Goal: Transaction & Acquisition: Purchase product/service

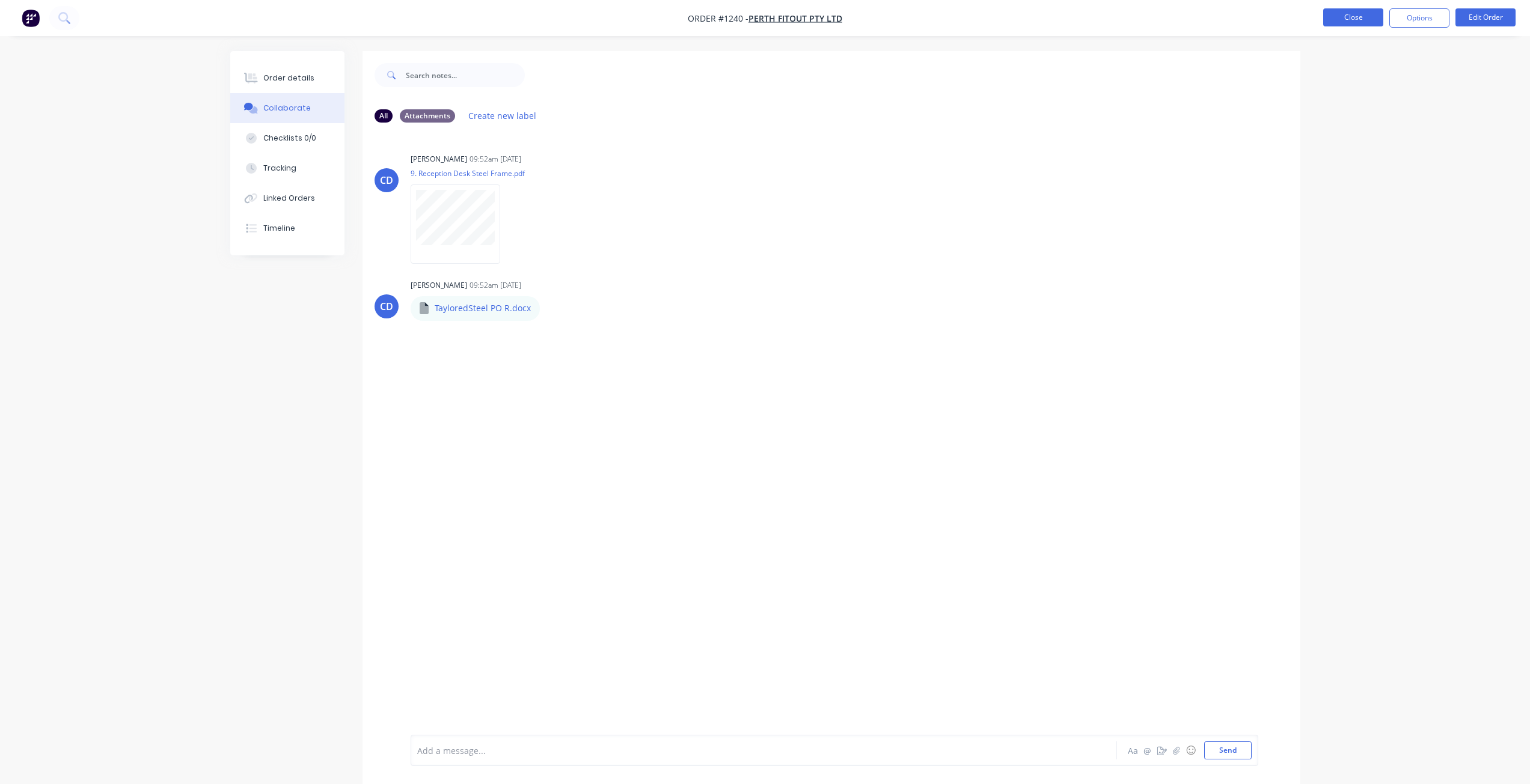
click at [1344, 21] on button "Close" at bounding box center [1353, 17] width 60 height 18
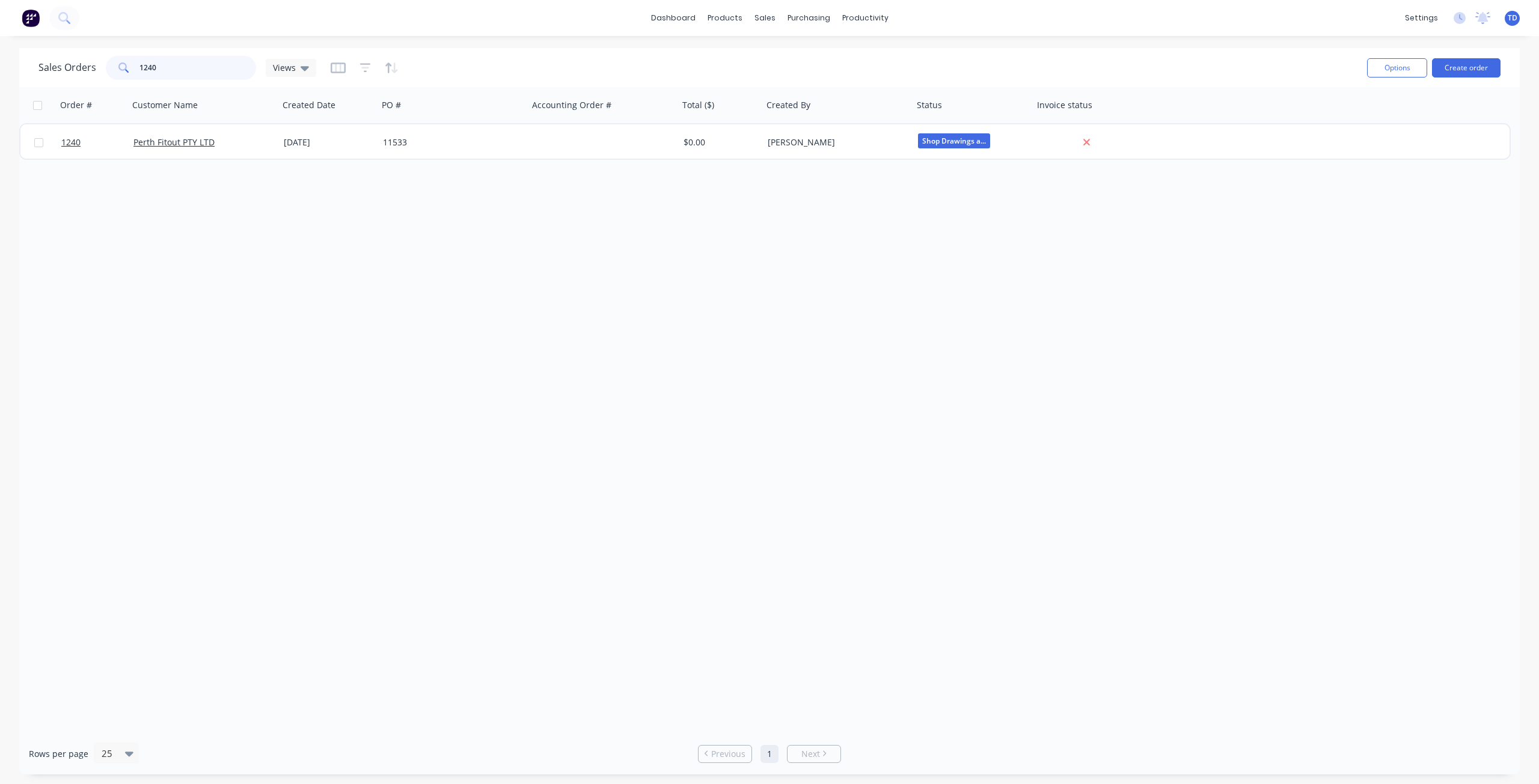
drag, startPoint x: 156, startPoint y: 69, endPoint x: -85, endPoint y: 8, distance: 248.6
click at [0, 8] on html "dashboard products sales purchasing productivity dashboard products Product Cat…" at bounding box center [769, 392] width 1539 height 784
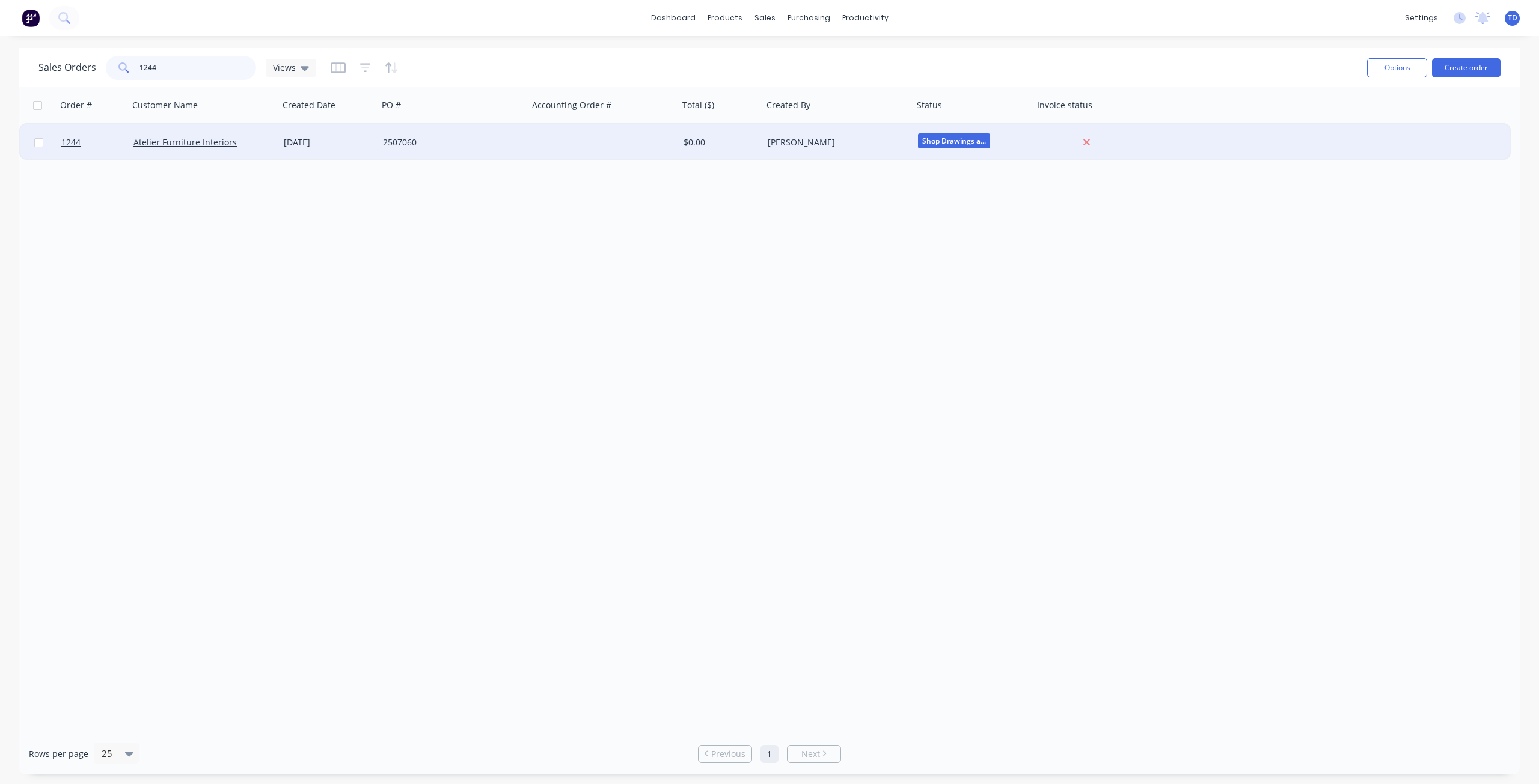
type input "1244"
click at [328, 138] on div "[DATE]" at bounding box center [328, 142] width 99 height 36
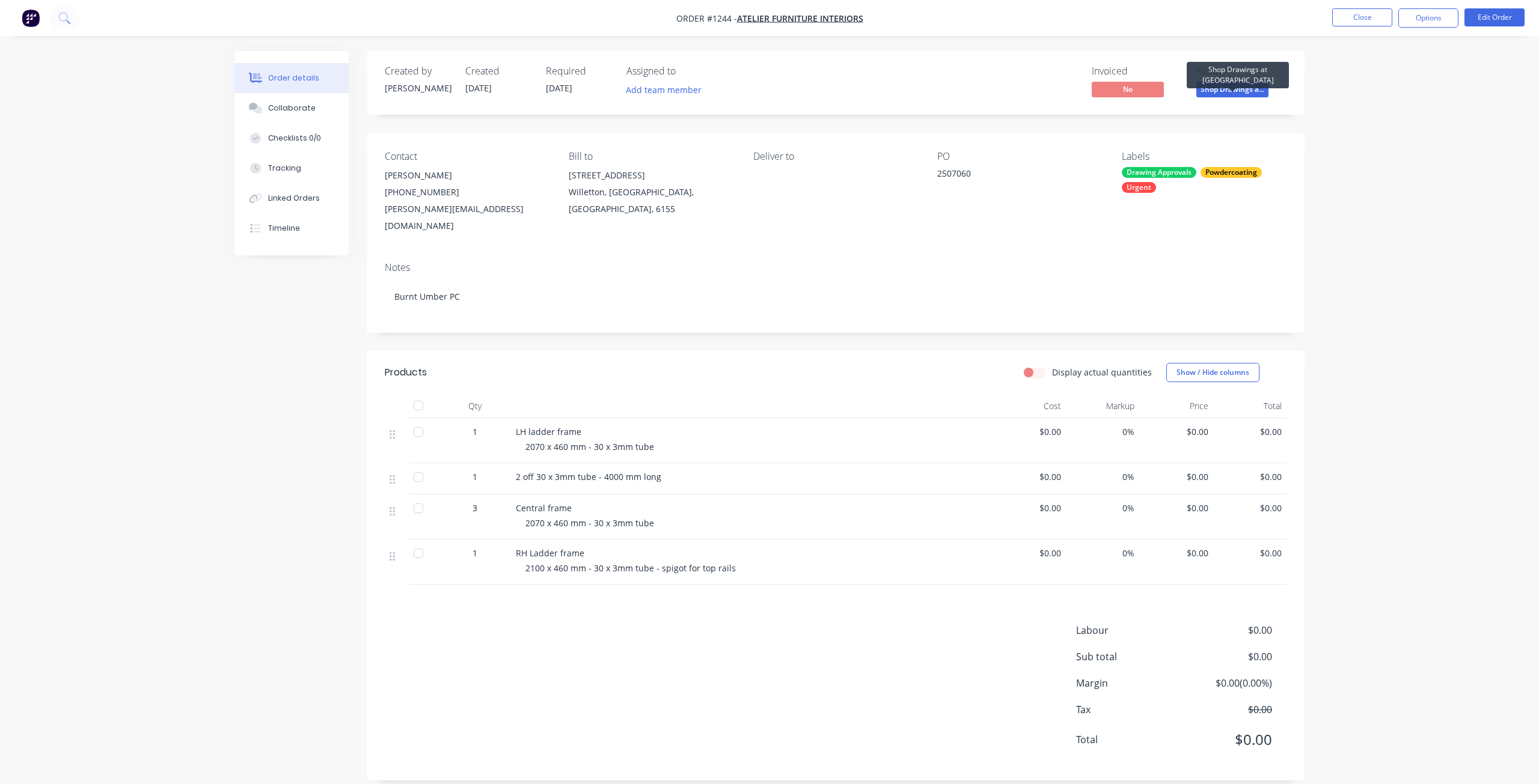
click at [1254, 90] on span "Shop Drawings a..." at bounding box center [1232, 89] width 72 height 15
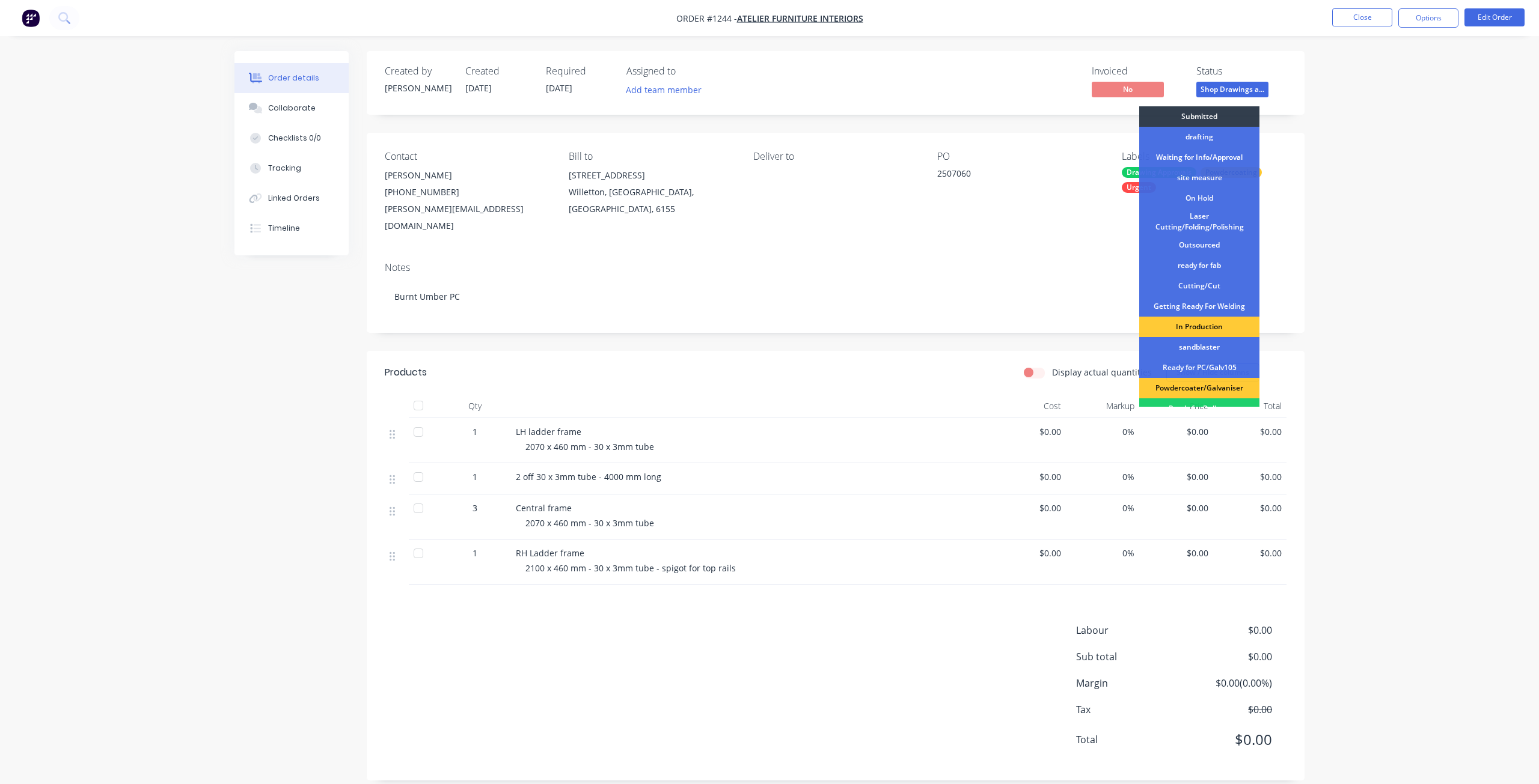
drag, startPoint x: 1201, startPoint y: 390, endPoint x: 1215, endPoint y: 353, distance: 39.6
click at [1201, 387] on div "Powdercoater/Galvaniser" at bounding box center [1198, 388] width 120 height 20
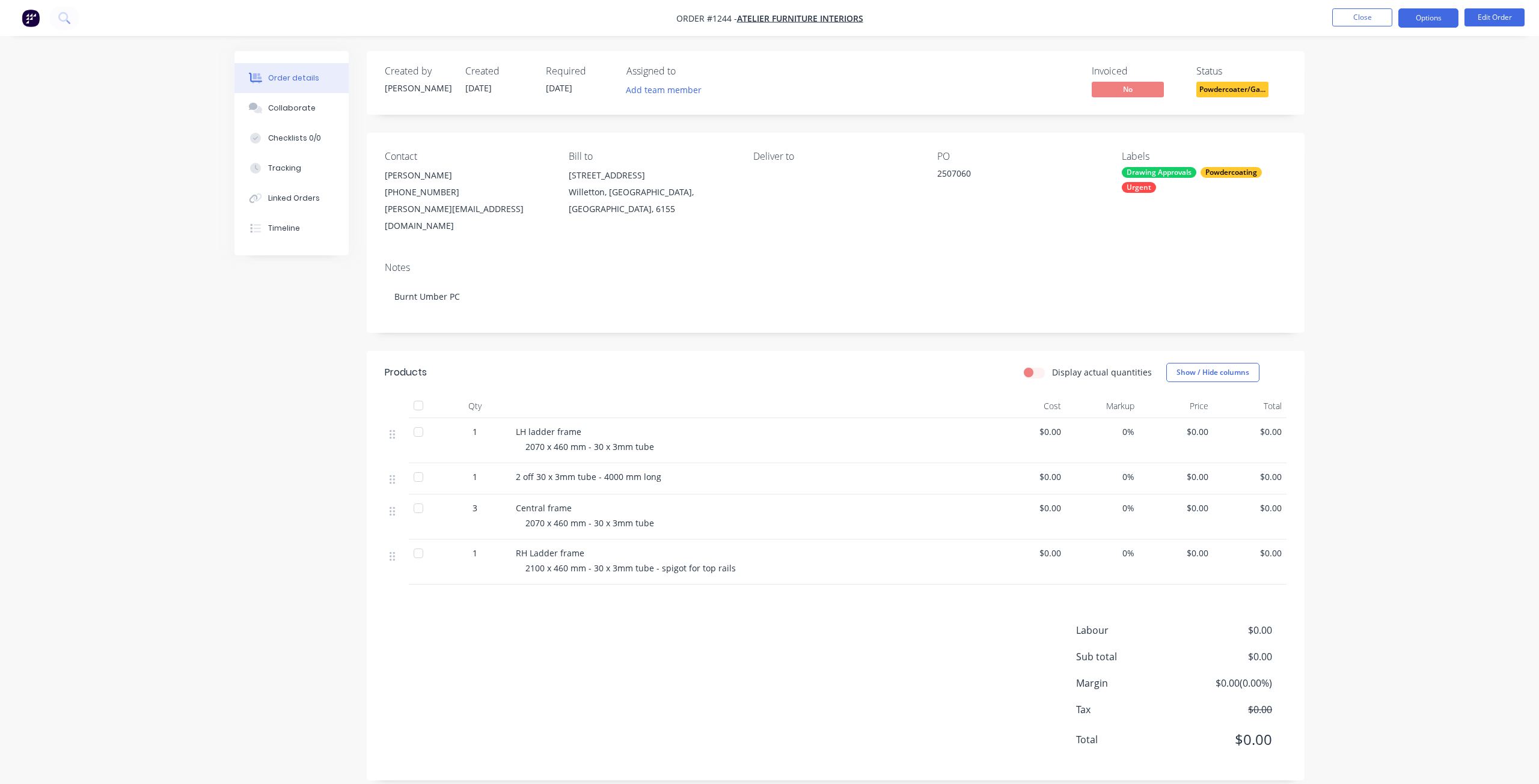
click at [1421, 14] on button "Options" at bounding box center [1428, 18] width 60 height 19
click at [1371, 219] on div "Purchase Products" at bounding box center [1392, 217] width 110 height 17
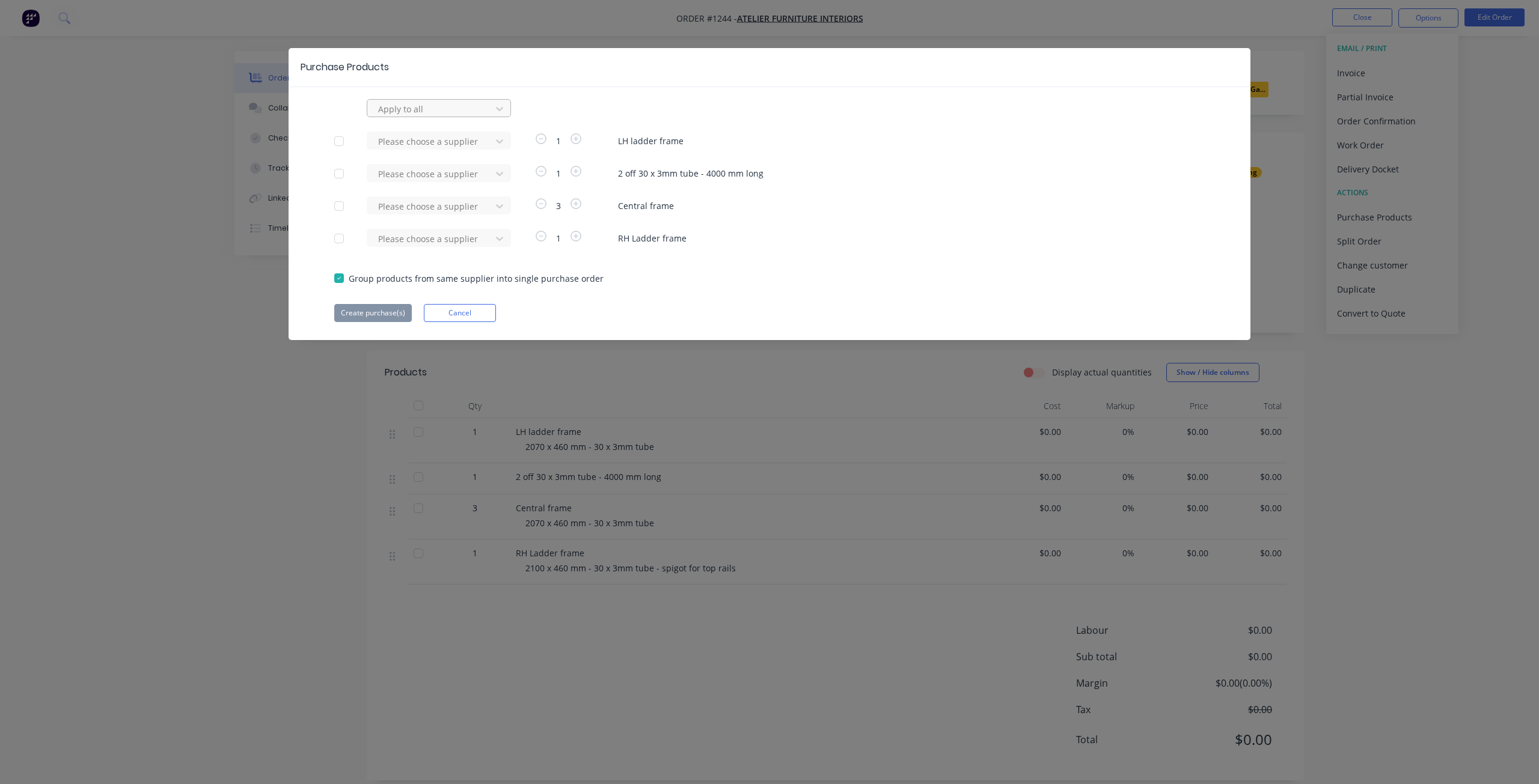
click at [441, 107] on div at bounding box center [431, 109] width 108 height 15
type input "s&"
click at [424, 138] on div "s&s powdercoating" at bounding box center [439, 136] width 145 height 22
click at [376, 312] on button "Create purchase(s)" at bounding box center [373, 313] width 78 height 18
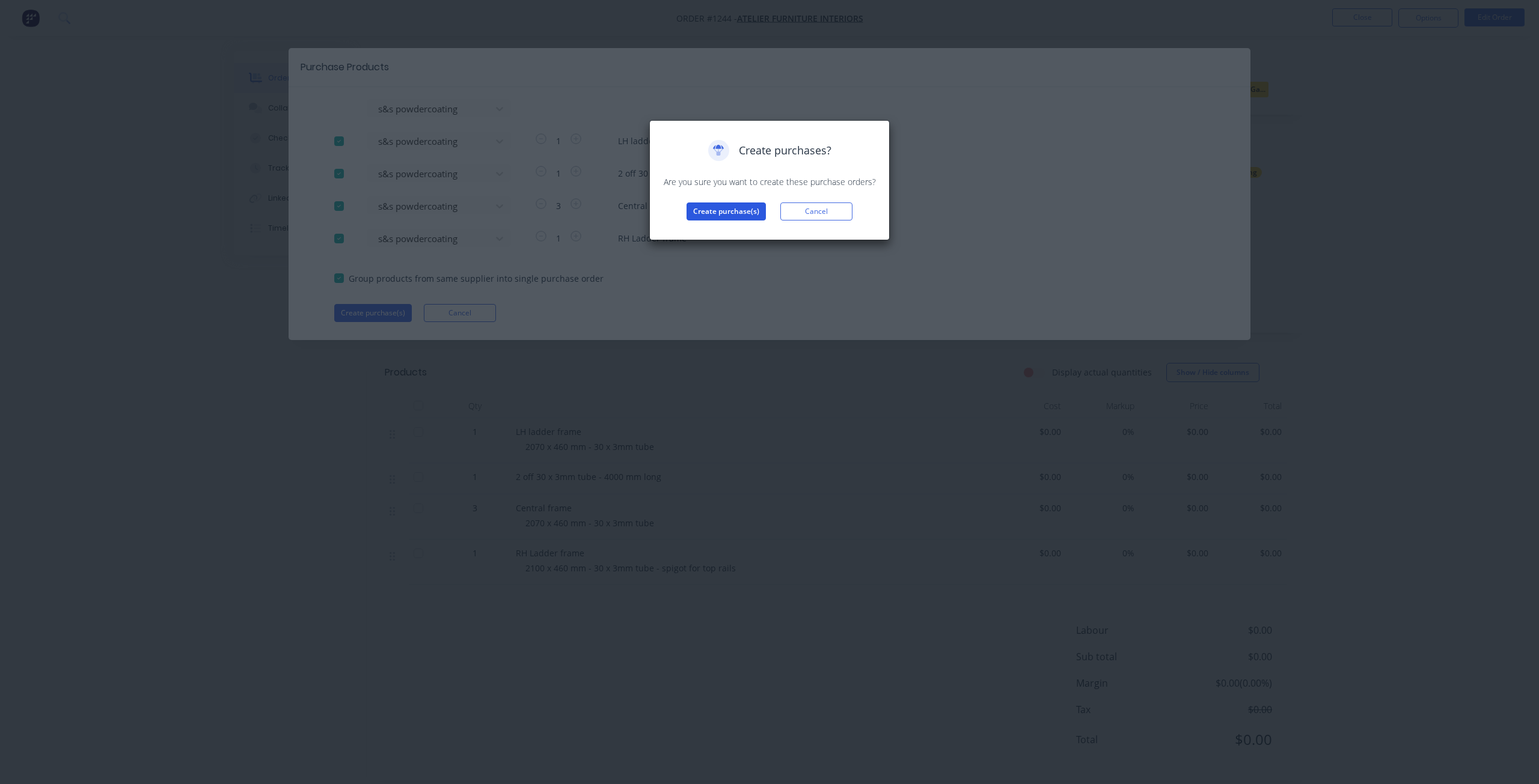
click at [727, 207] on button "Create purchase(s)" at bounding box center [726, 212] width 79 height 18
click at [742, 229] on button "View purchase(s)" at bounding box center [726, 231] width 72 height 18
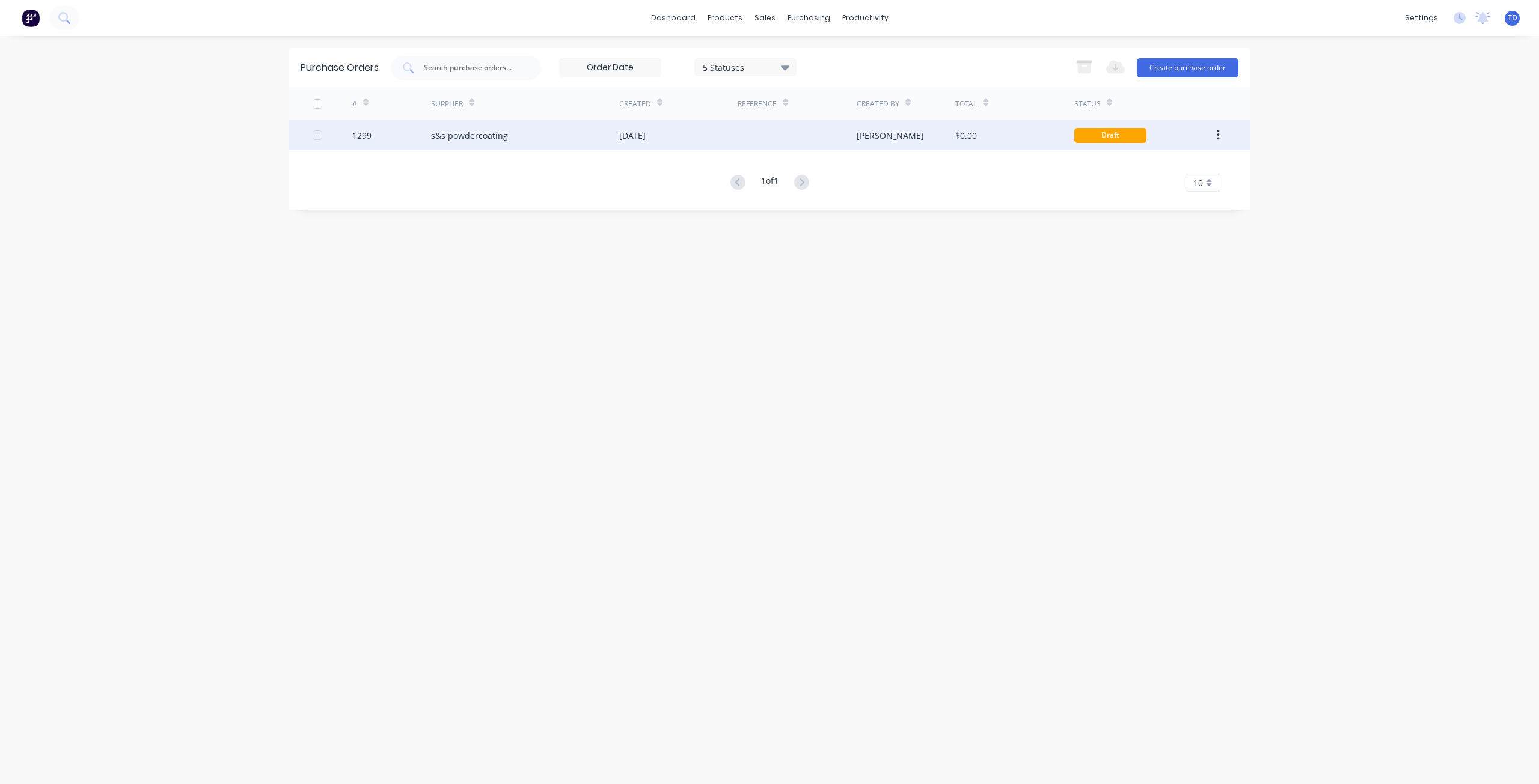
click at [418, 135] on div "1299" at bounding box center [392, 135] width 79 height 30
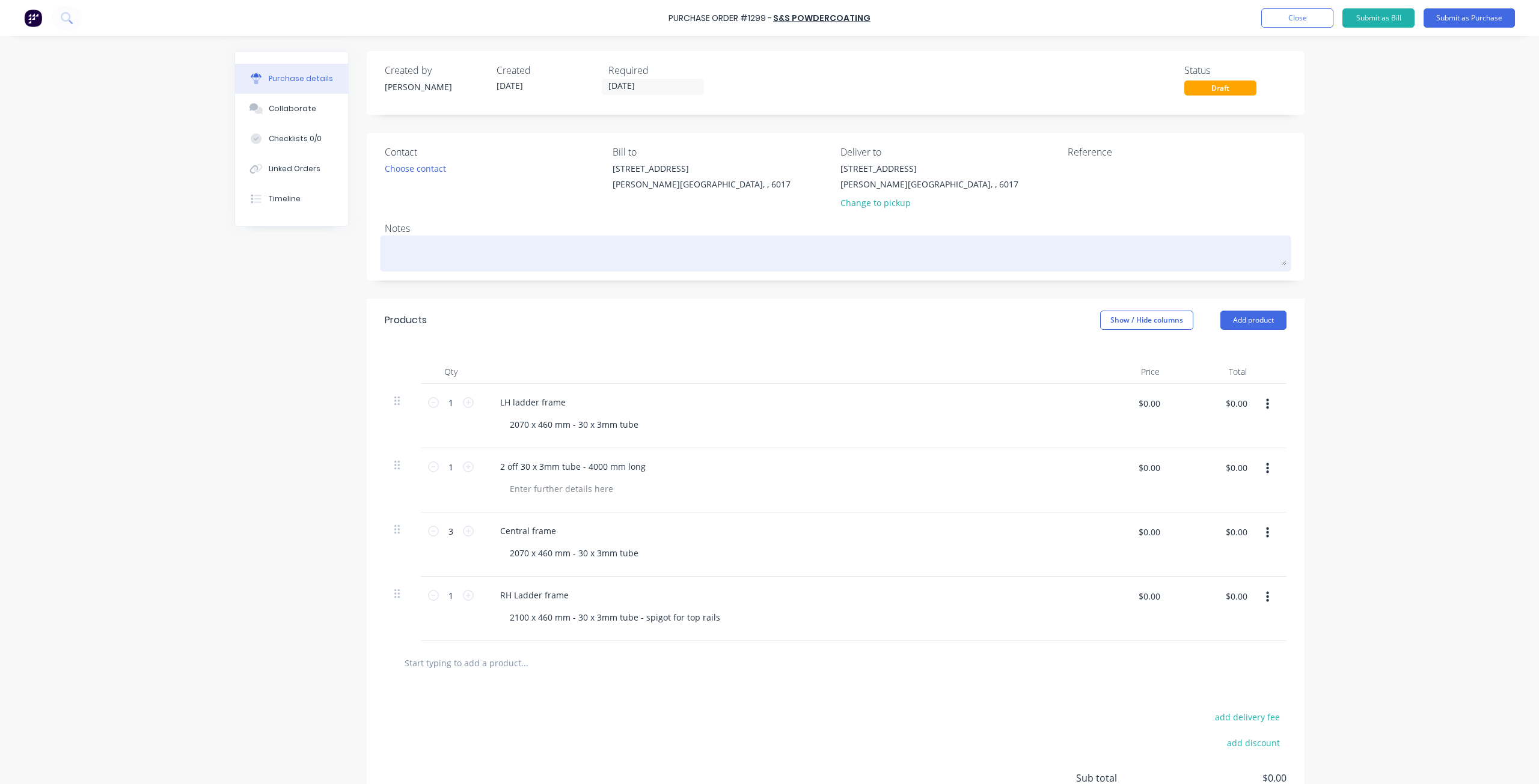
click at [402, 250] on textarea at bounding box center [835, 252] width 902 height 27
type textarea "x"
type textarea "b"
type textarea "x"
type textarea "bu"
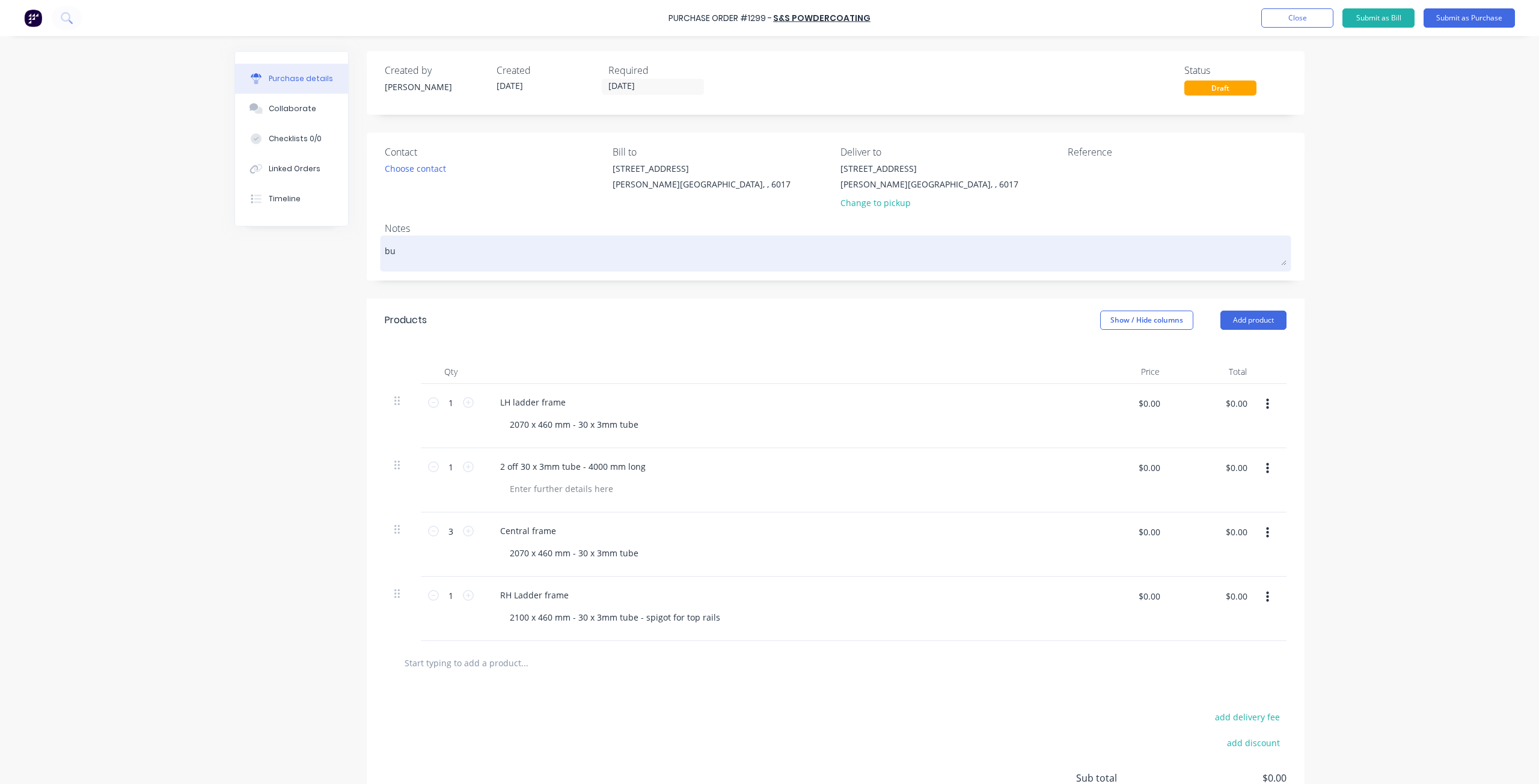
type textarea "x"
type textarea "but"
type textarea "x"
type textarea "butn"
type textarea "x"
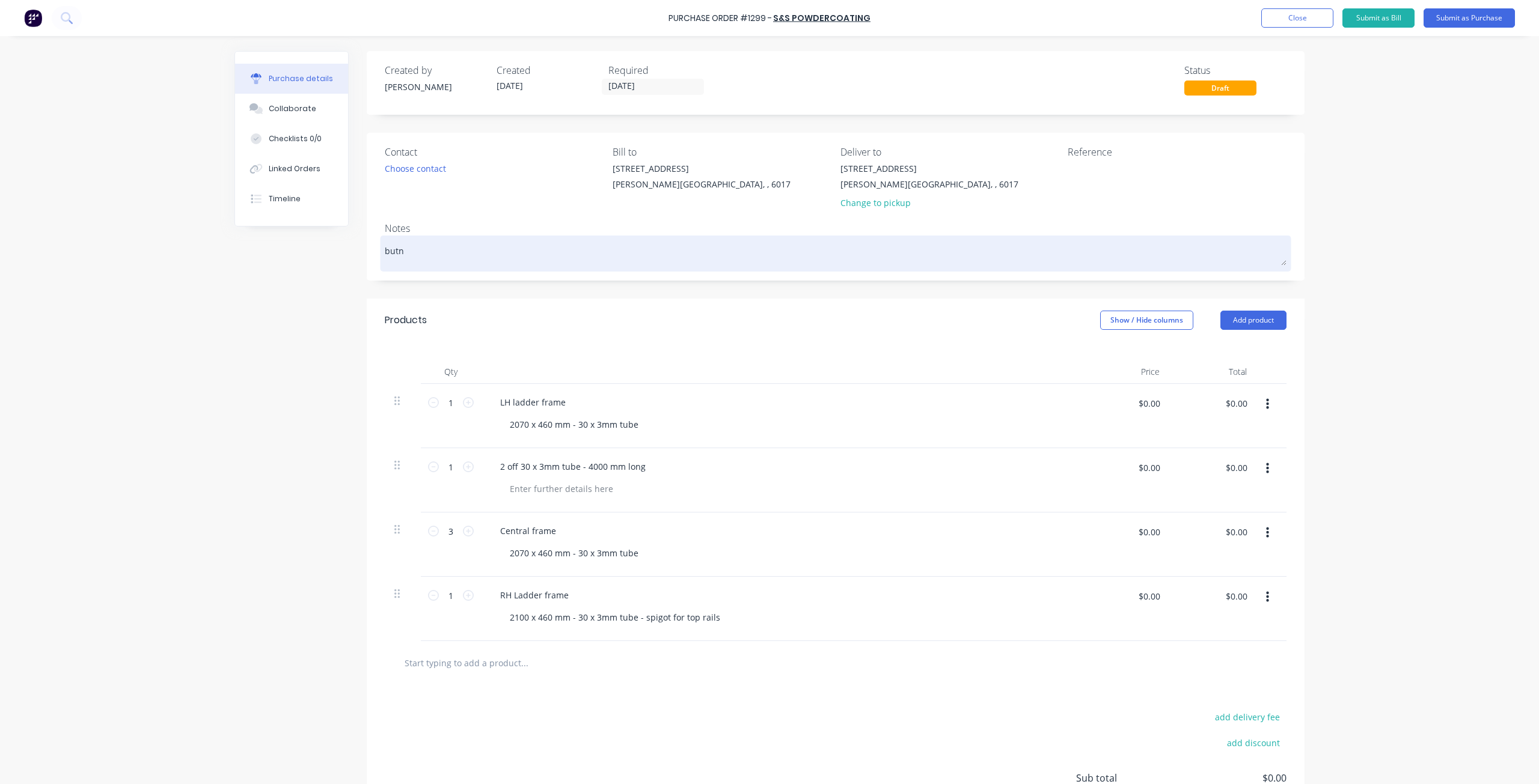
type textarea "but"
type textarea "x"
type textarea "bu"
type textarea "x"
type textarea "bur"
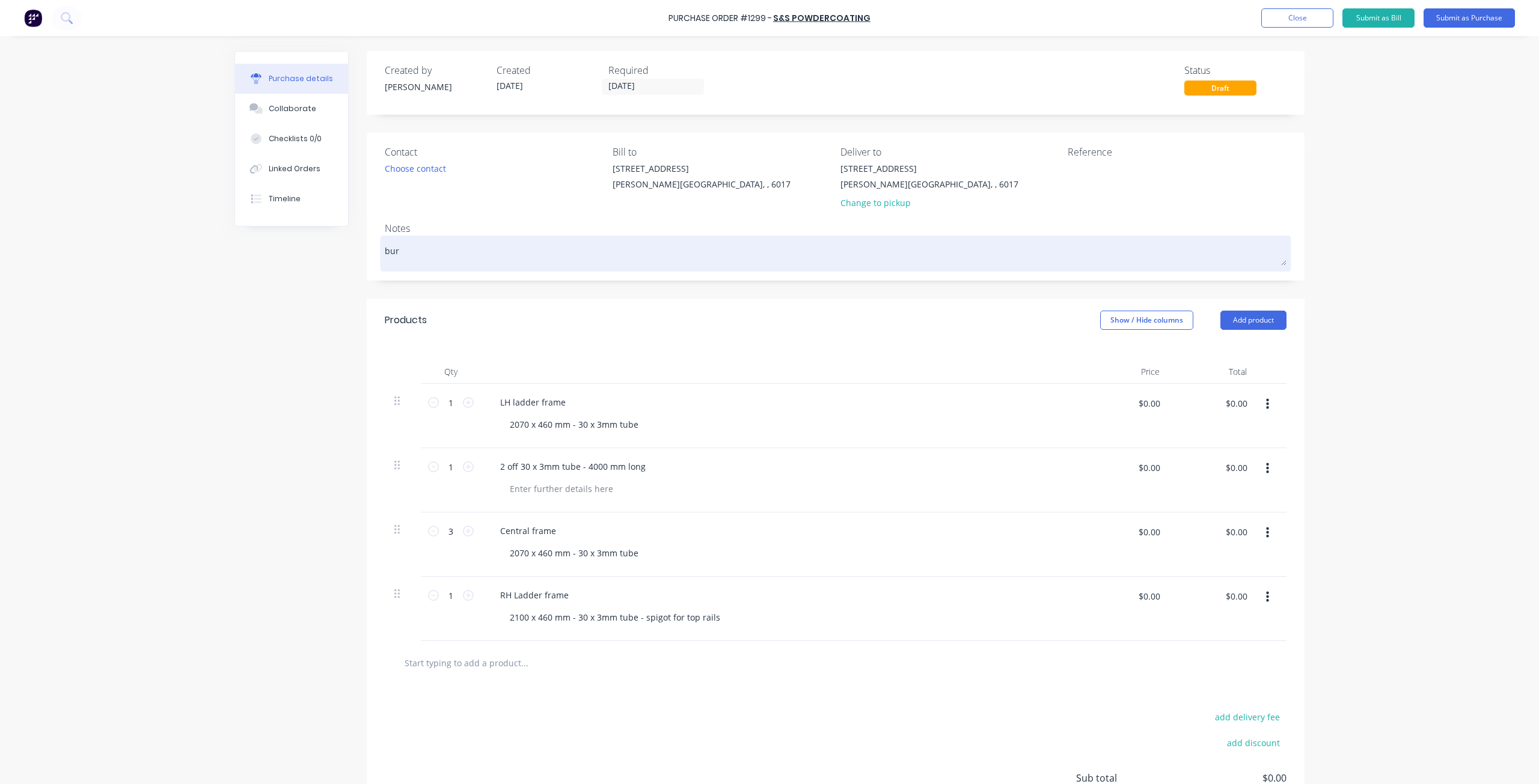
type textarea "x"
type textarea "burn"
type textarea "x"
type textarea "burnt"
type textarea "x"
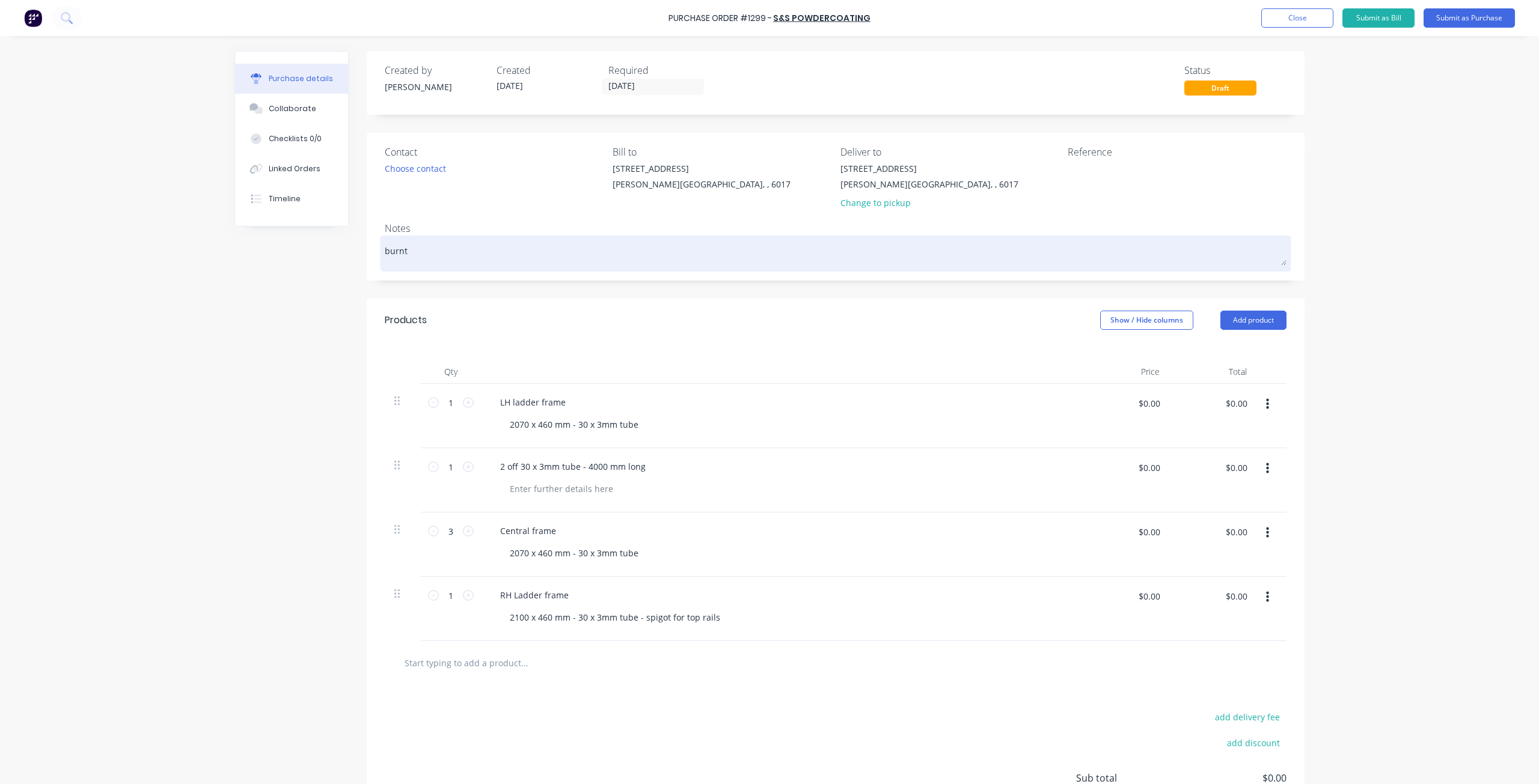
type textarea "burnt"
type textarea "x"
type textarea "burnt u"
type textarea "x"
type textarea "burnt um"
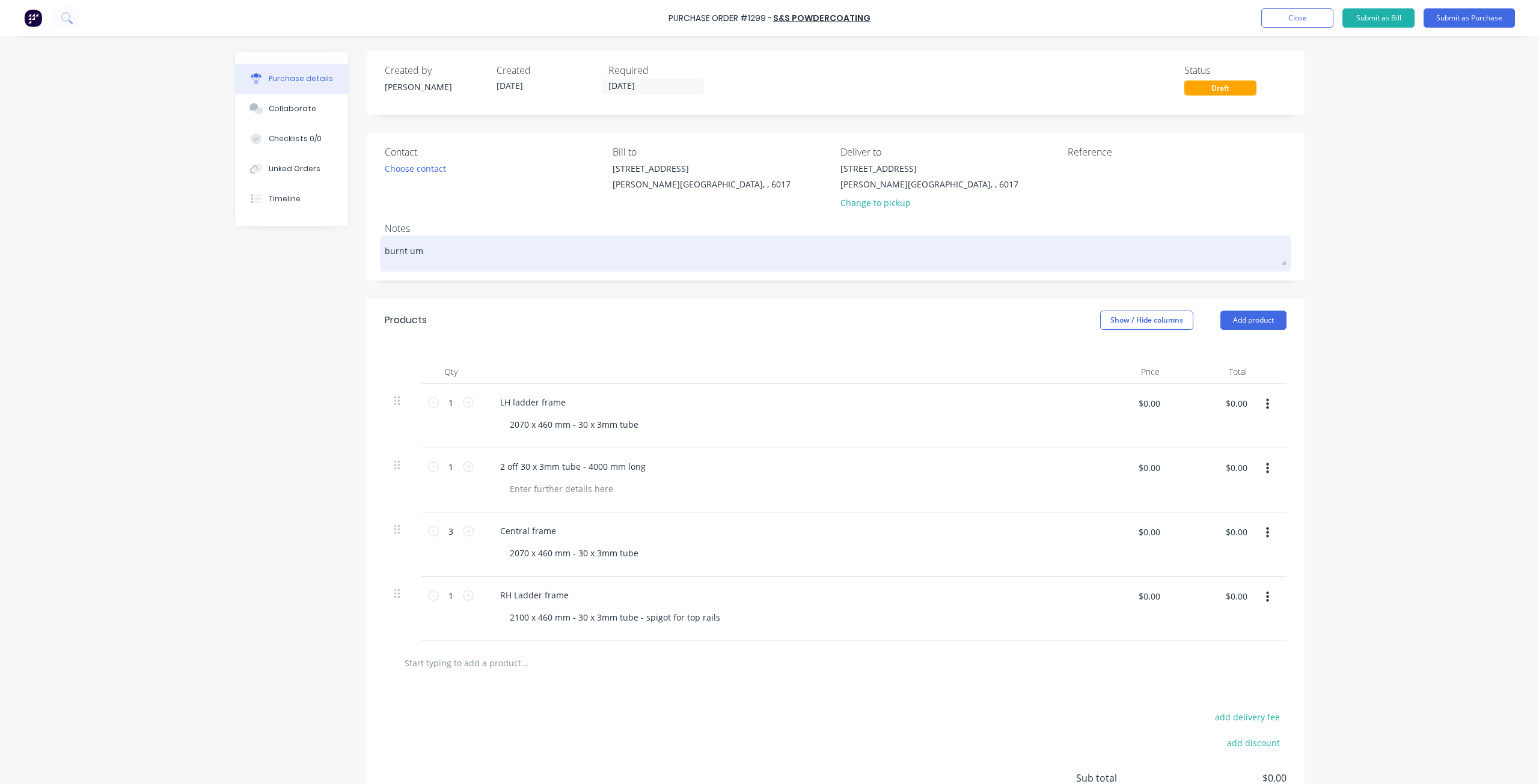
type textarea "x"
type textarea "burnt umb"
type textarea "x"
type textarea "burnt umbe"
type textarea "x"
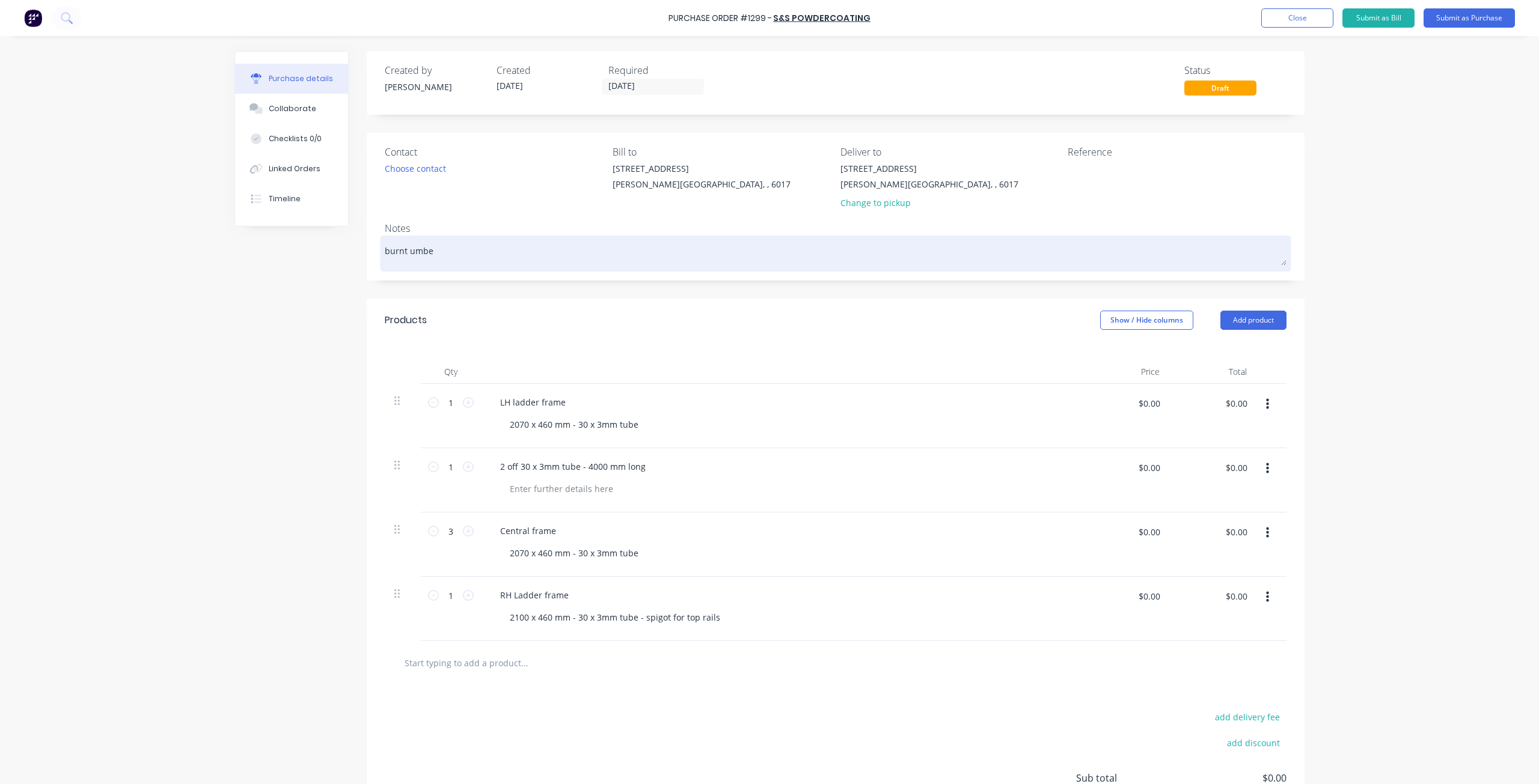
type textarea "burnt umber"
type textarea "x"
type textarea "burnt umber"
type textarea "x"
type textarea "burnt umber p"
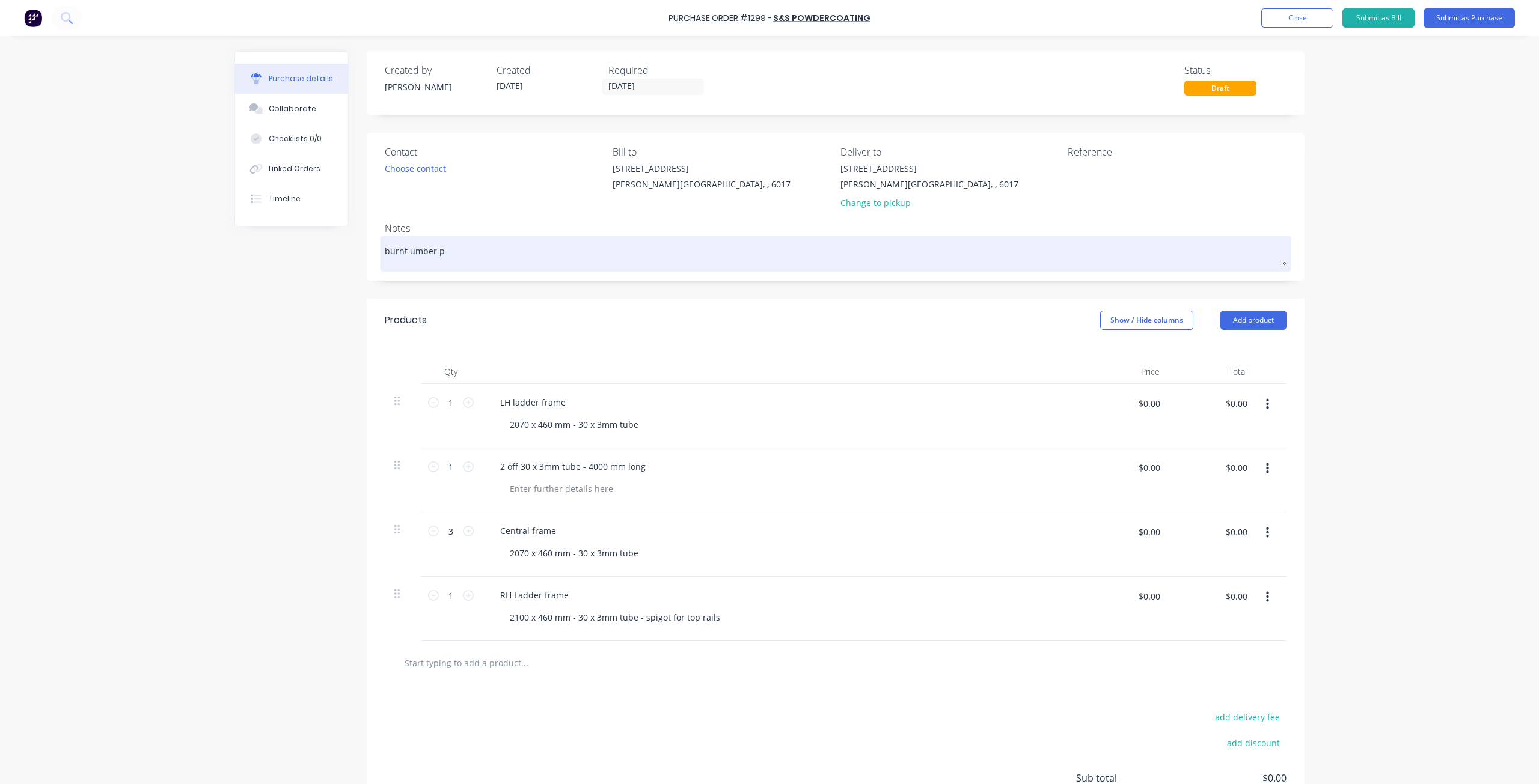
type textarea "x"
type textarea "burnt umber po"
type textarea "x"
type textarea "burnt umber pow"
type textarea "x"
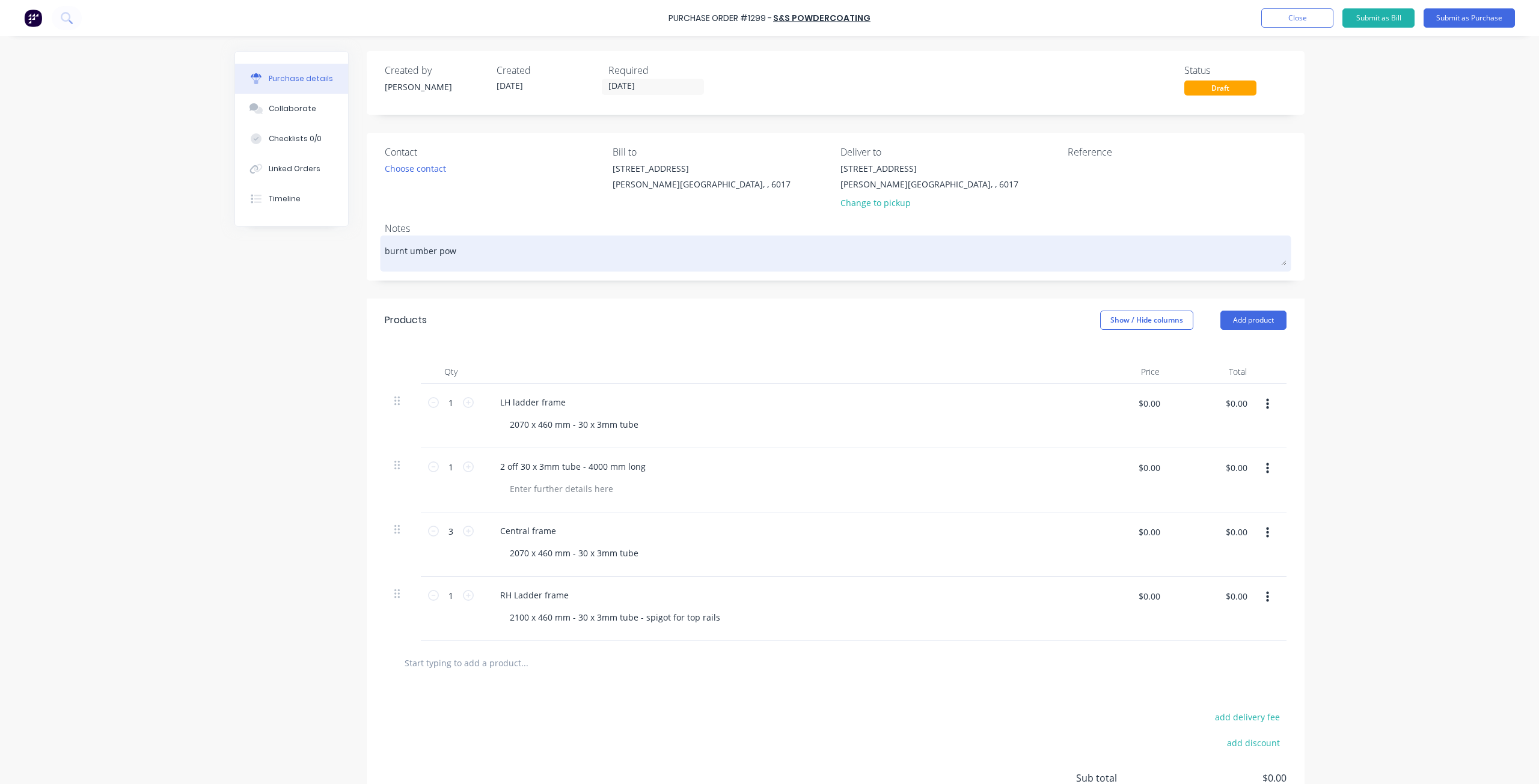
type textarea "burnt umber powd"
type textarea "x"
type textarea "burnt umber powde"
type textarea "x"
type textarea "burnt umber powder"
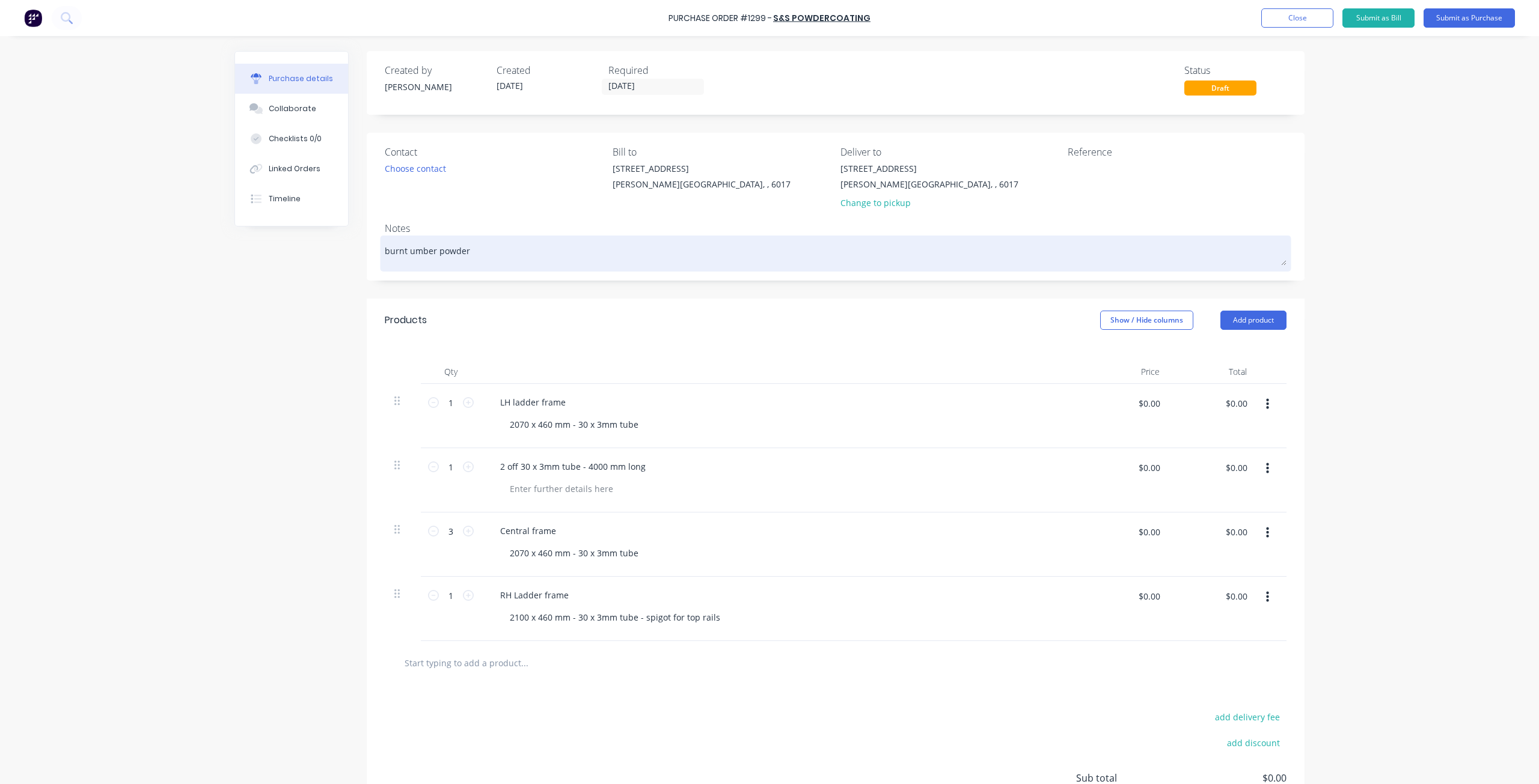
type textarea "x"
type textarea "burnt umber powder"
type textarea "x"
type textarea "burnt umber powder c"
type textarea "x"
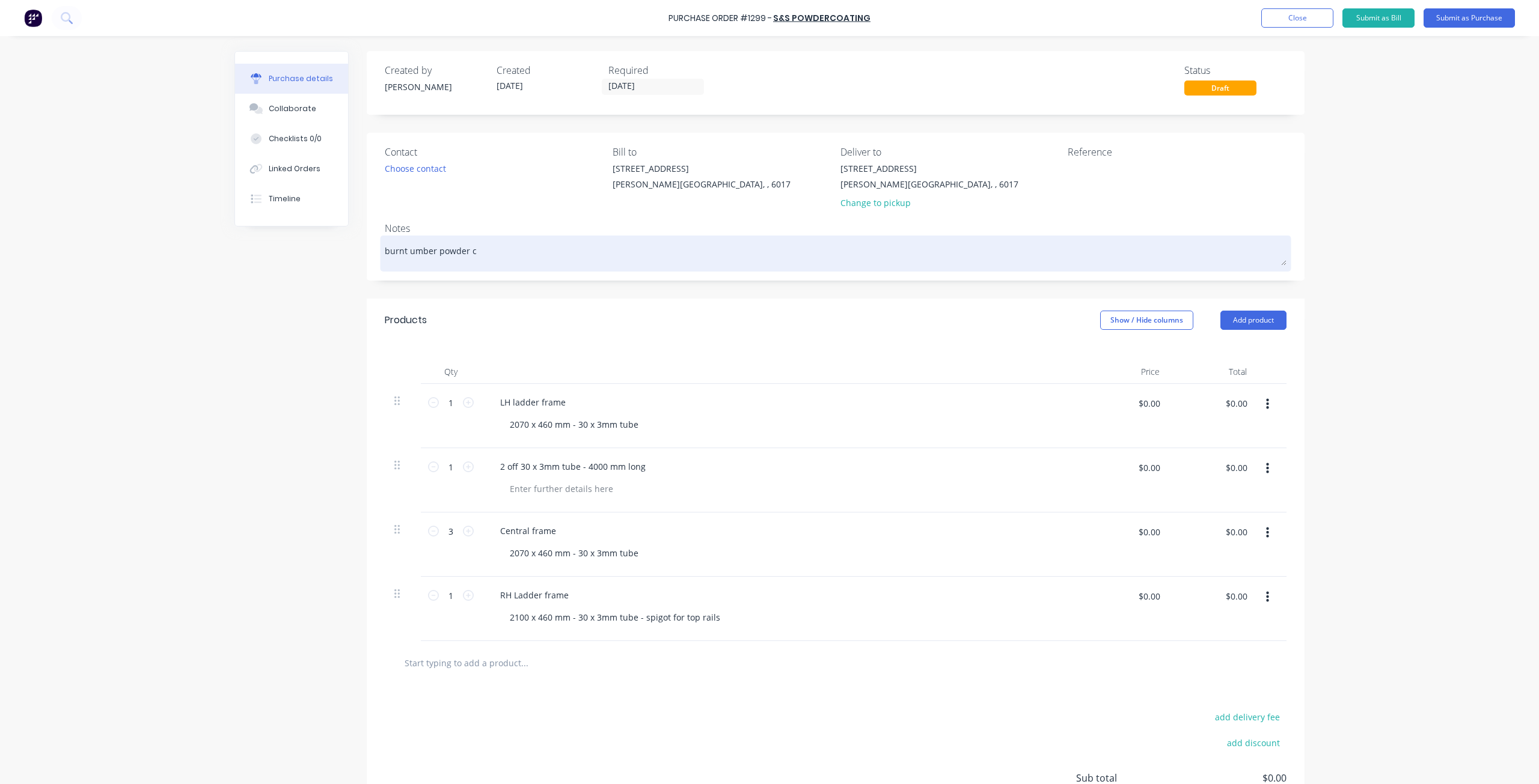
type textarea "burnt umber powder co"
type textarea "x"
type textarea "burnt umber powder coa"
type textarea "x"
type textarea "burnt umber powder coat"
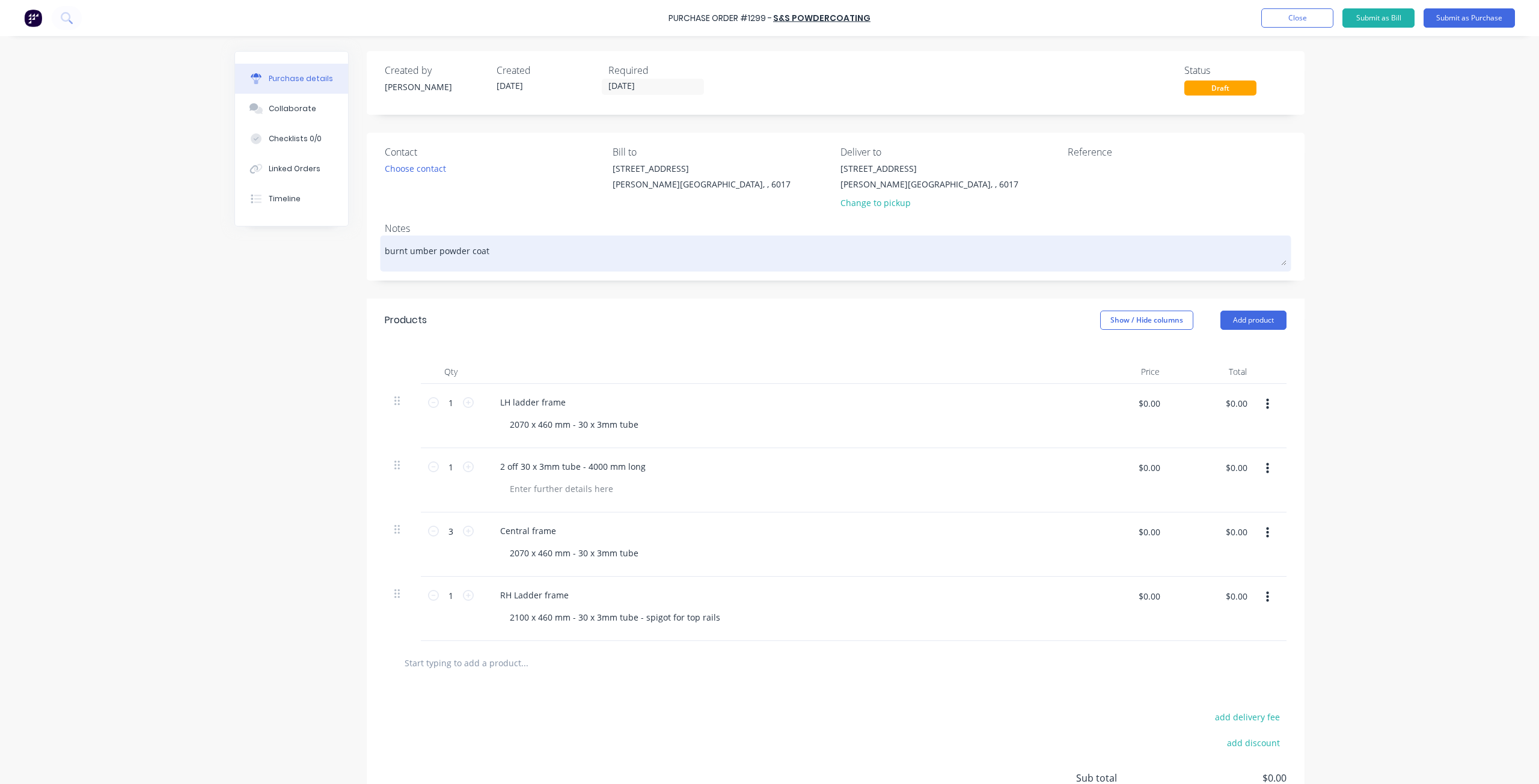
type textarea "x"
type textarea "burnt umber powder coat"
type textarea "x"
type textarea "burnt umber powder coat s"
type textarea "x"
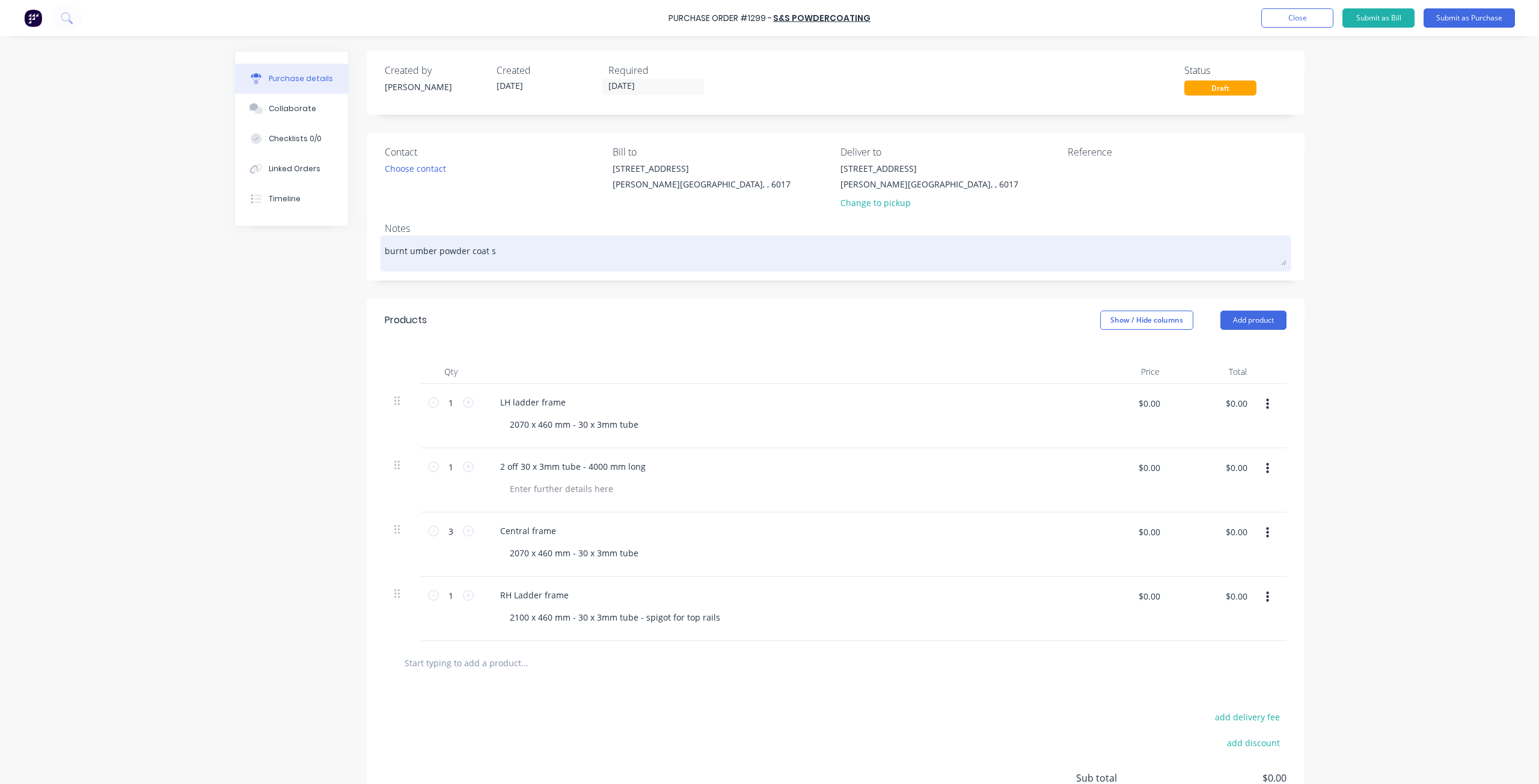
type textarea "burnt umber powder coat su"
type textarea "x"
type textarea "burnt umber powder coat sup"
type textarea "x"
type textarea "burnt umber powder coat supp"
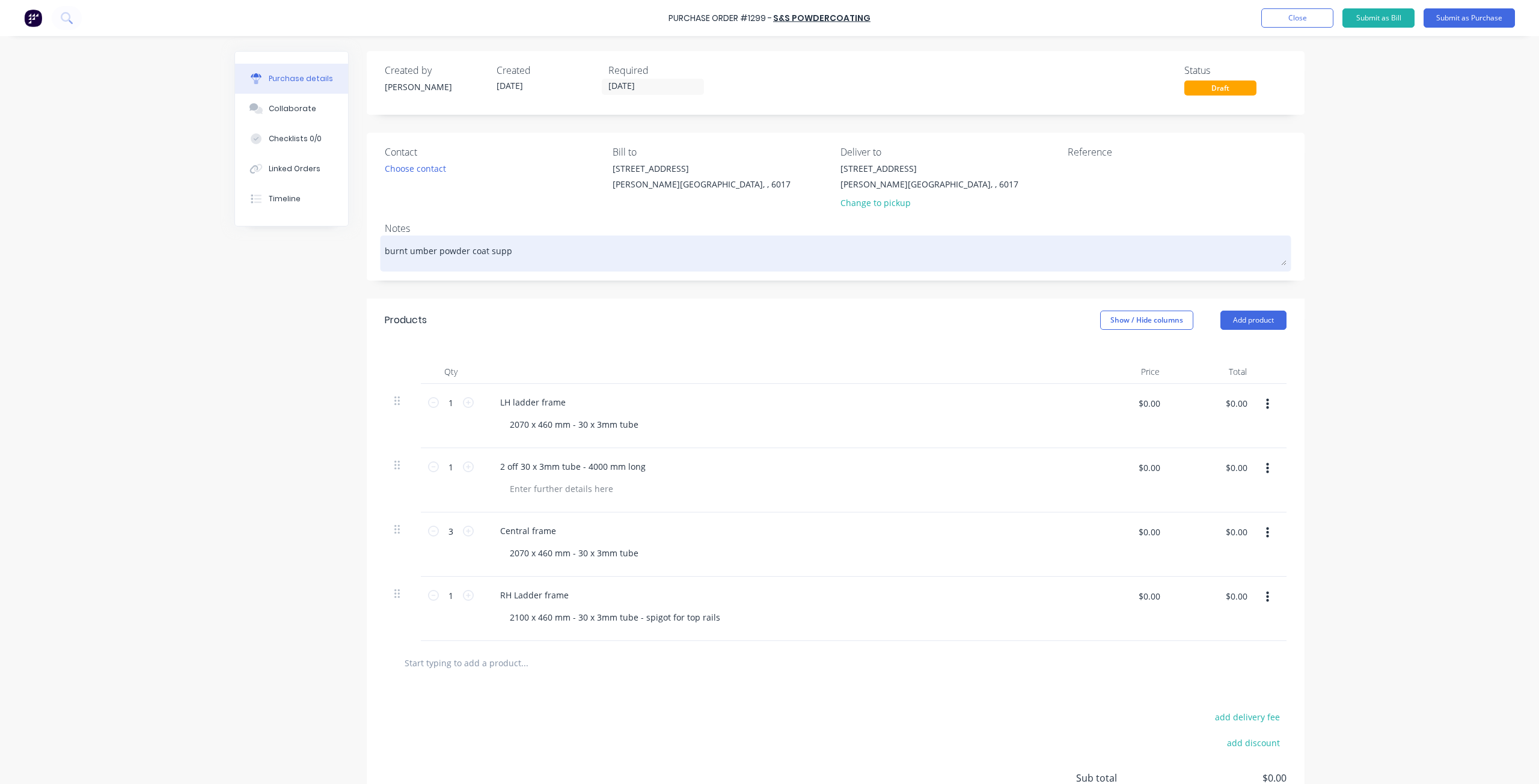
type textarea "x"
type textarea "burnt umber powder coat suppl"
type textarea "x"
type textarea "burnt umber powder coat suppli"
type textarea "x"
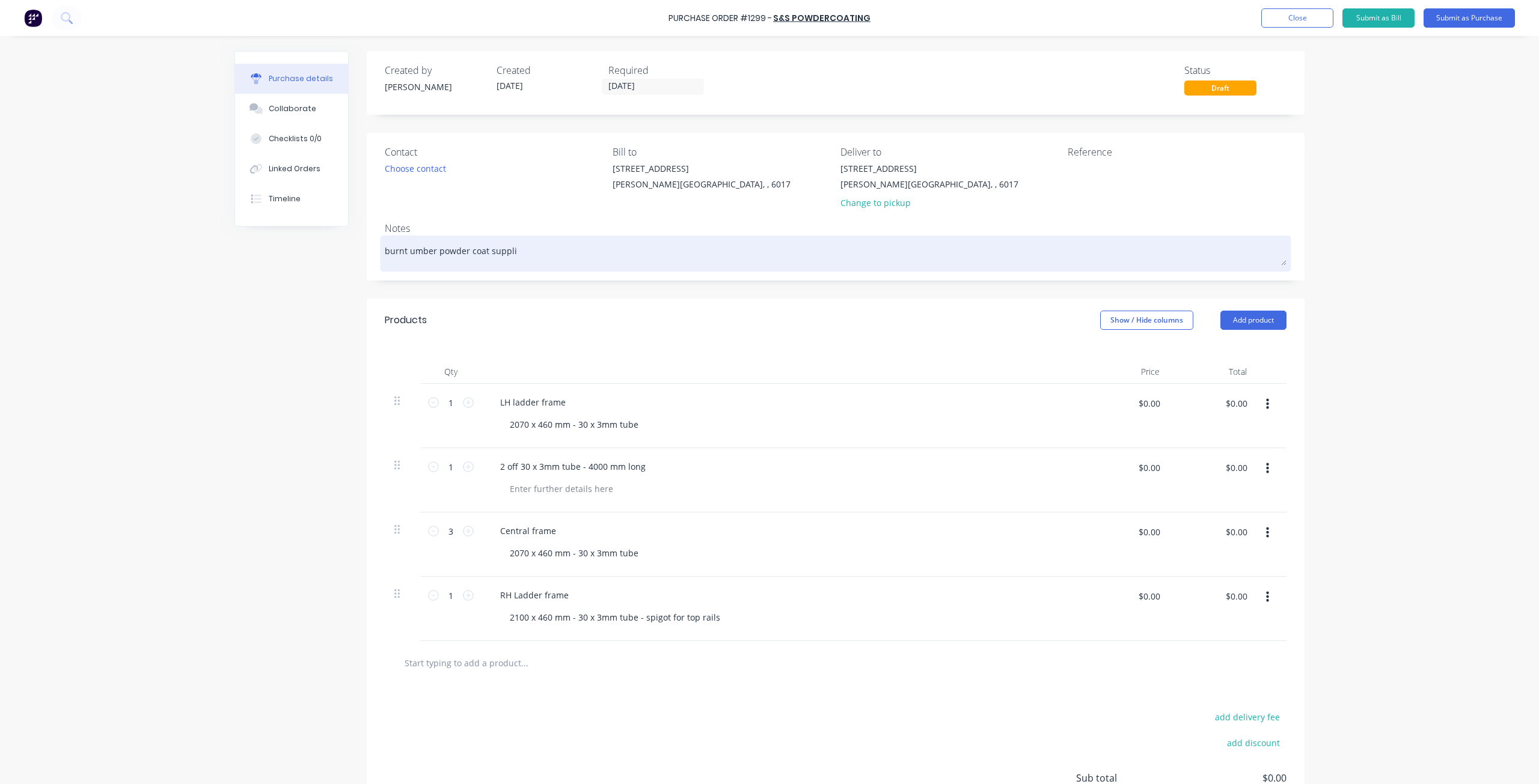
type textarea "burnt umber powder coat supplie"
type textarea "x"
type textarea "burnt umber powder coat supplied"
type textarea "x"
type textarea "burnt umber powder coat supplied"
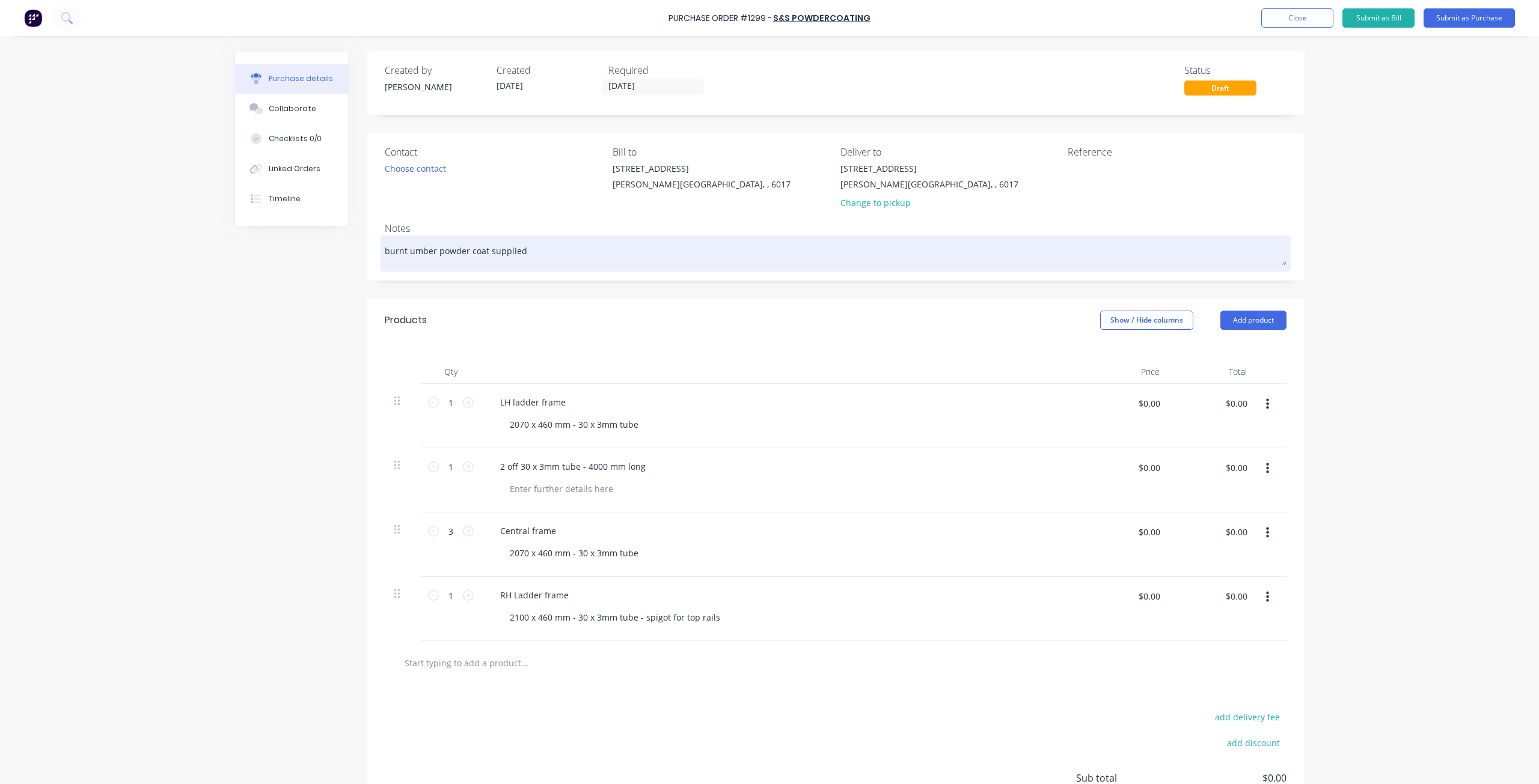
type textarea "x"
type textarea "burnt umber powder coat supplied b"
type textarea "x"
type textarea "burnt umber powder coat supplied by"
type textarea "x"
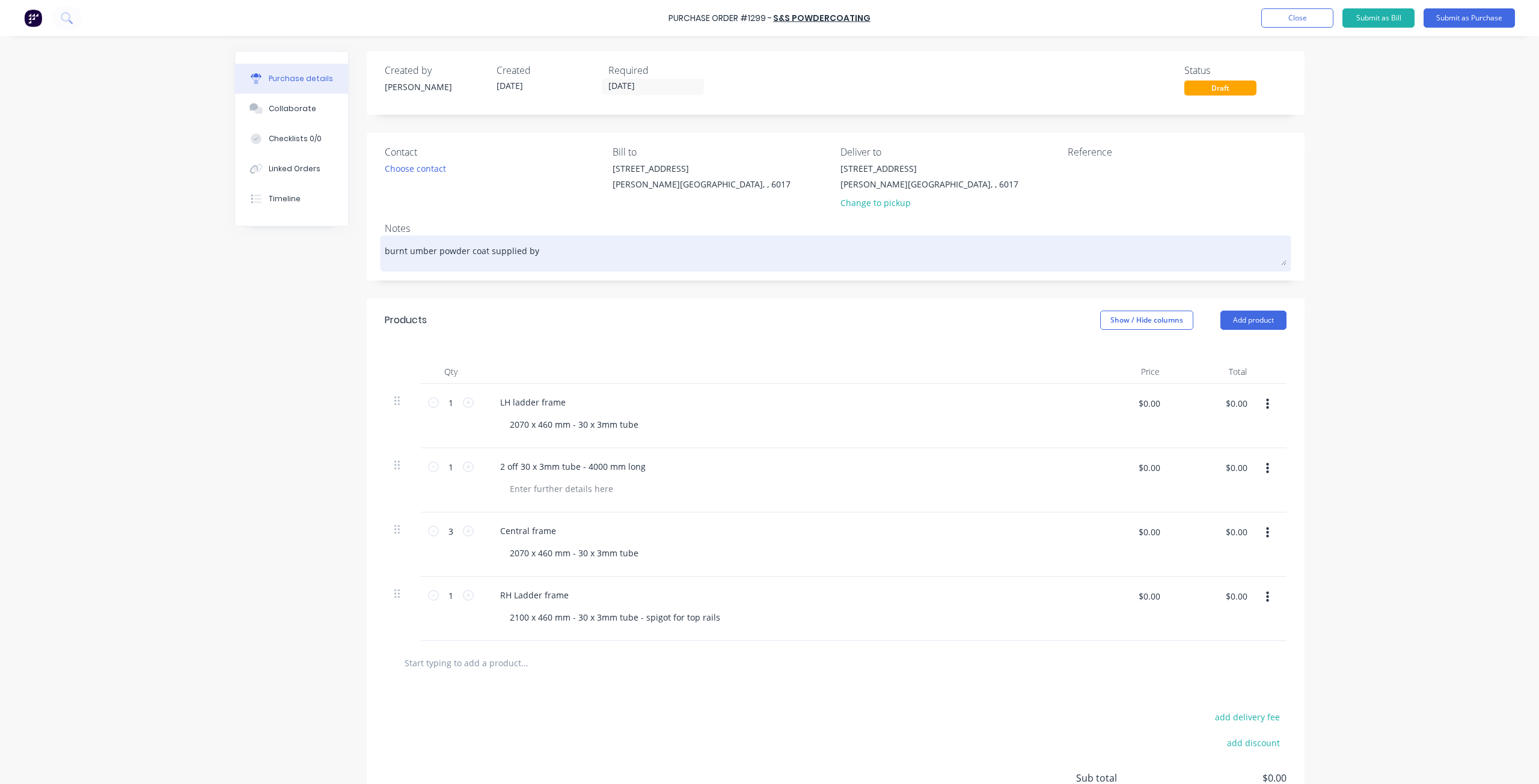
type textarea "burnt umber powder coat supplied by"
type textarea "x"
type textarea "burnt umber powder coat supplied by c"
type textarea "x"
type textarea "burnt umber powder coat supplied by cu"
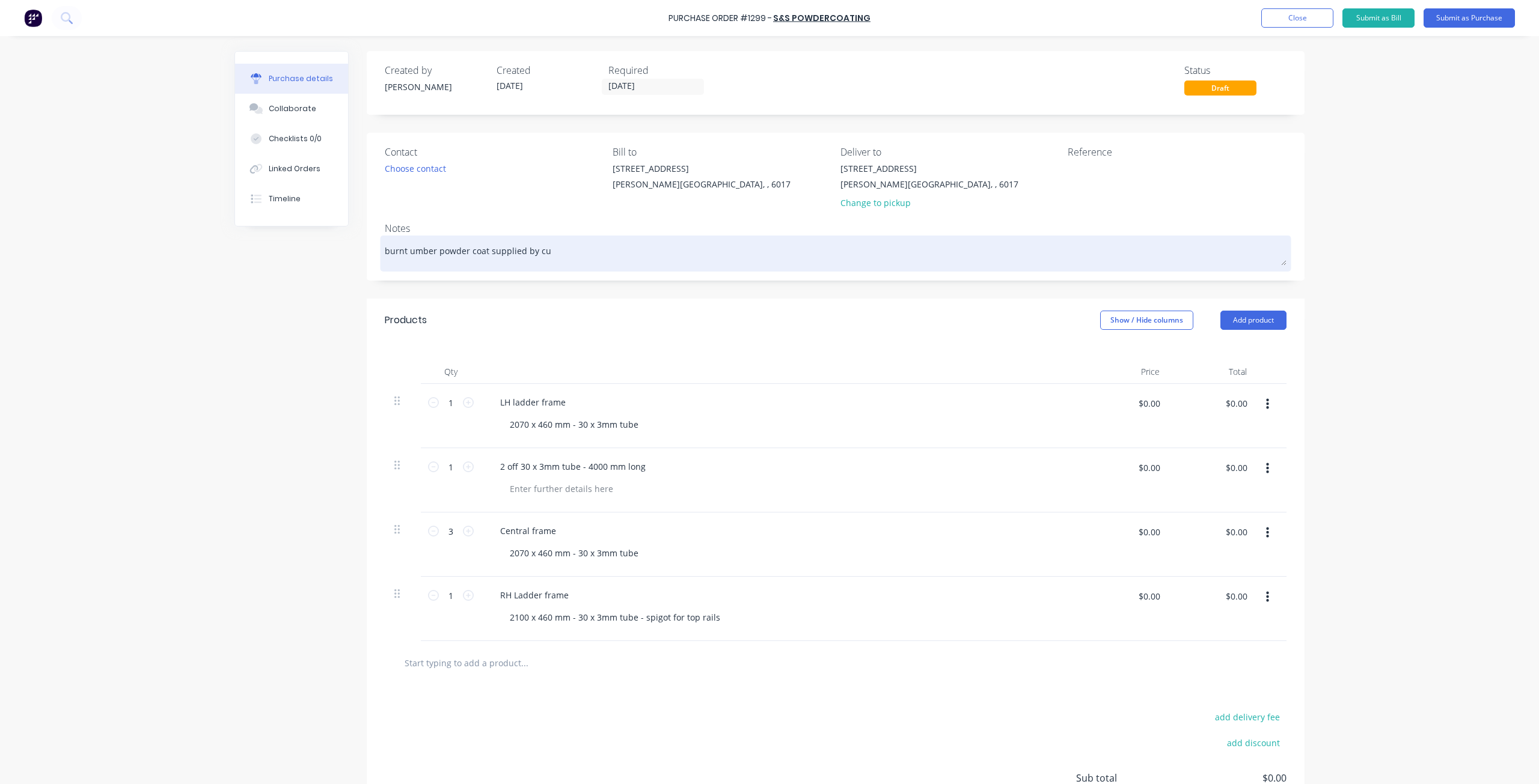
type textarea "x"
type textarea "burnt umber powder coat supplied by cus"
type textarea "x"
type textarea "burnt umber powder coat supplied by cust"
type textarea "x"
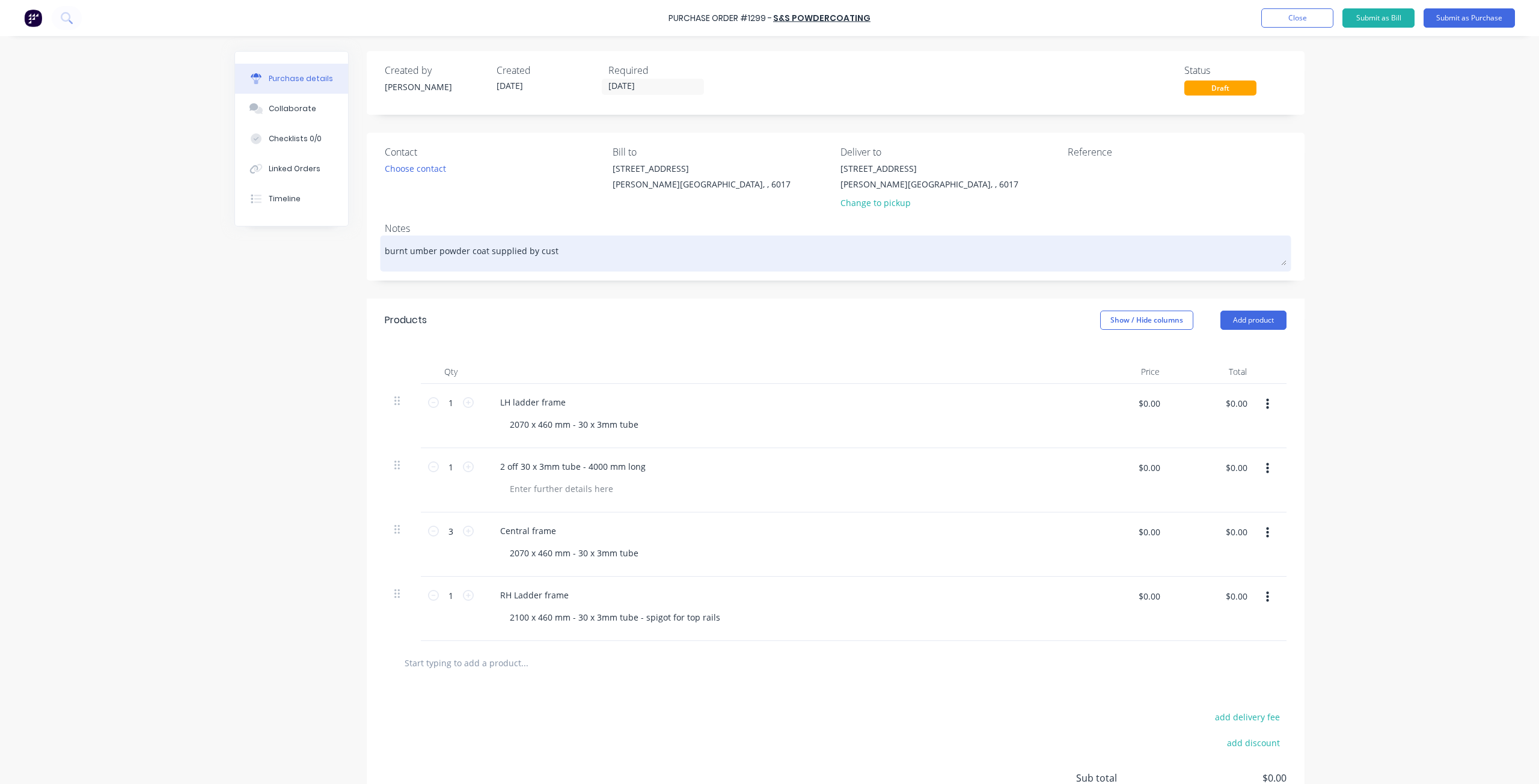
type textarea "burnt umber powder coat supplied by custo"
type textarea "x"
type textarea "burnt umber powder coat supplied by custom"
type textarea "x"
type textarea "burnt umber powder coat supplied by custome"
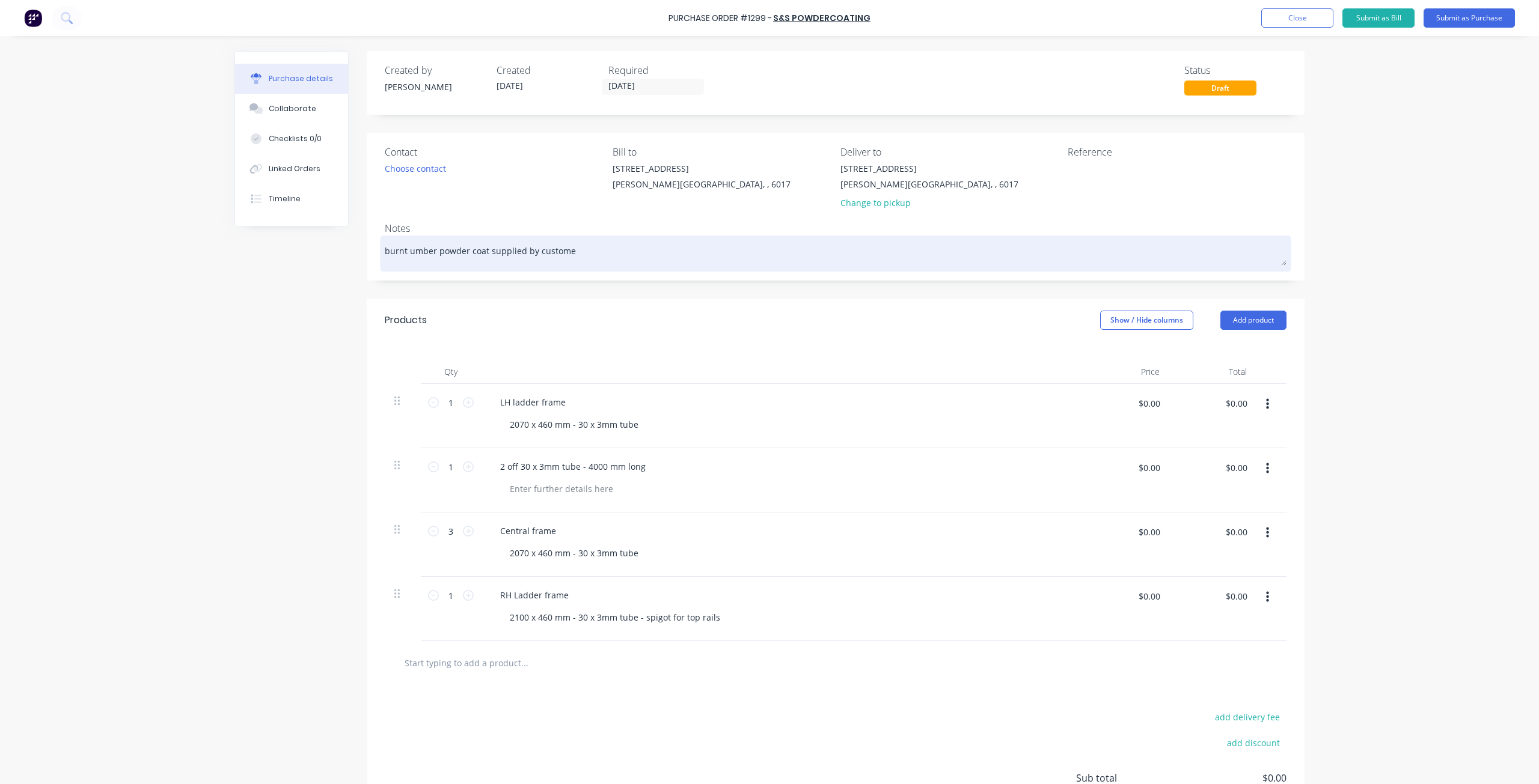
type textarea "x"
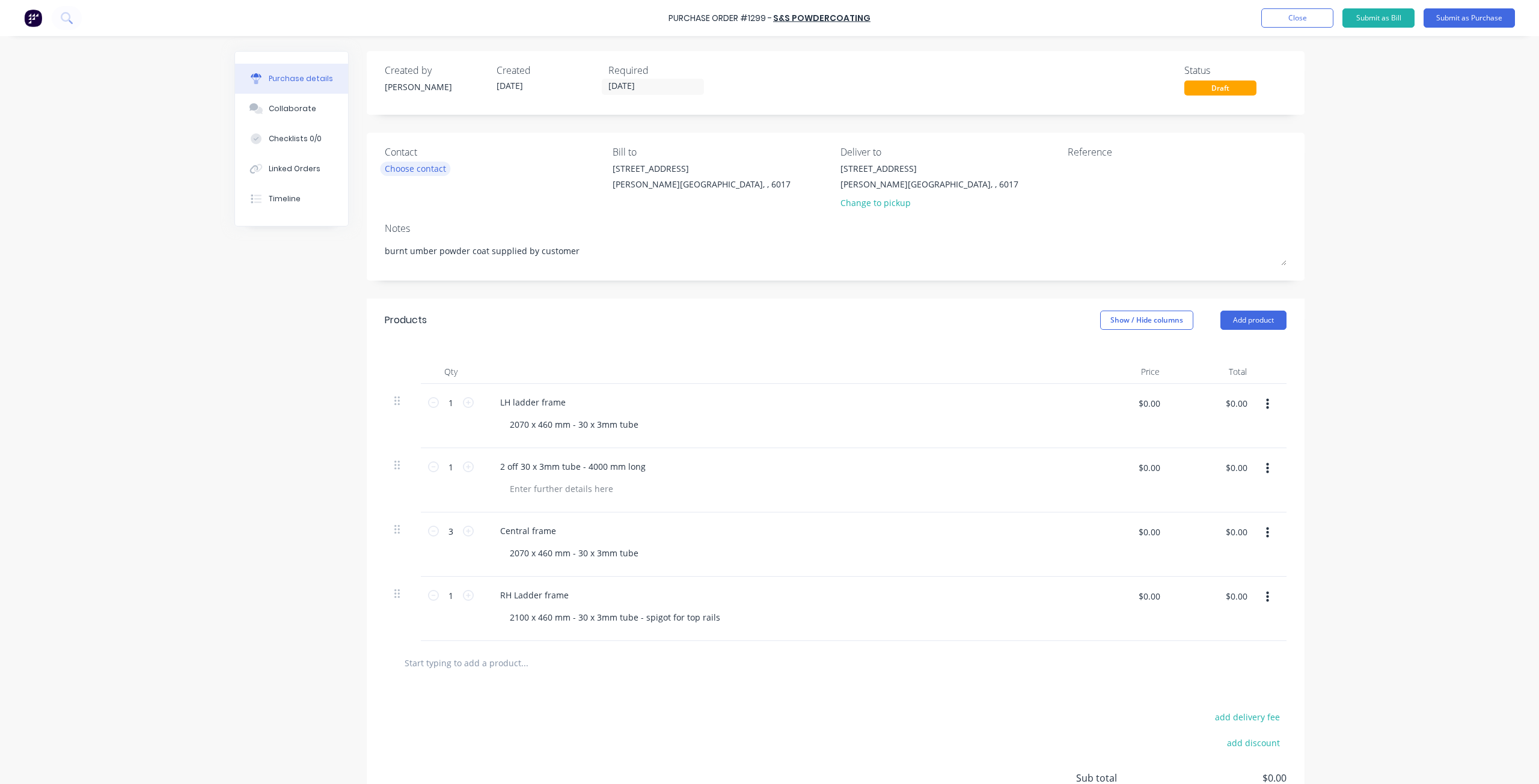
type textarea "burnt umber powder coat supplied by customer"
type textarea "x"
type textarea "burnt umber powder coat supplied by customer"
click at [385, 173] on div "Choose contact" at bounding box center [415, 168] width 61 height 13
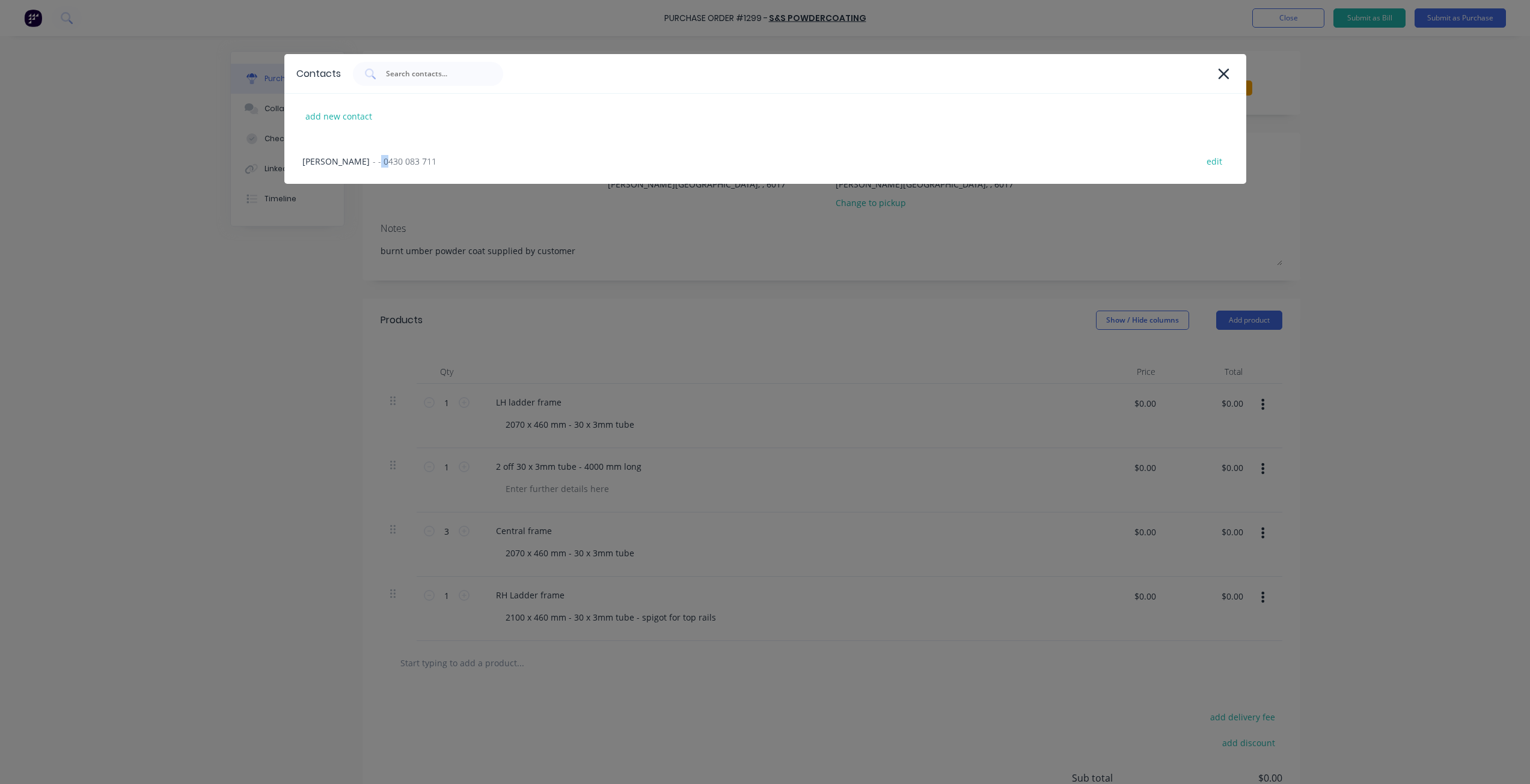
click at [385, 173] on div "[PERSON_NAME] - - 0430 083 711 edit" at bounding box center [765, 161] width 961 height 45
type textarea "x"
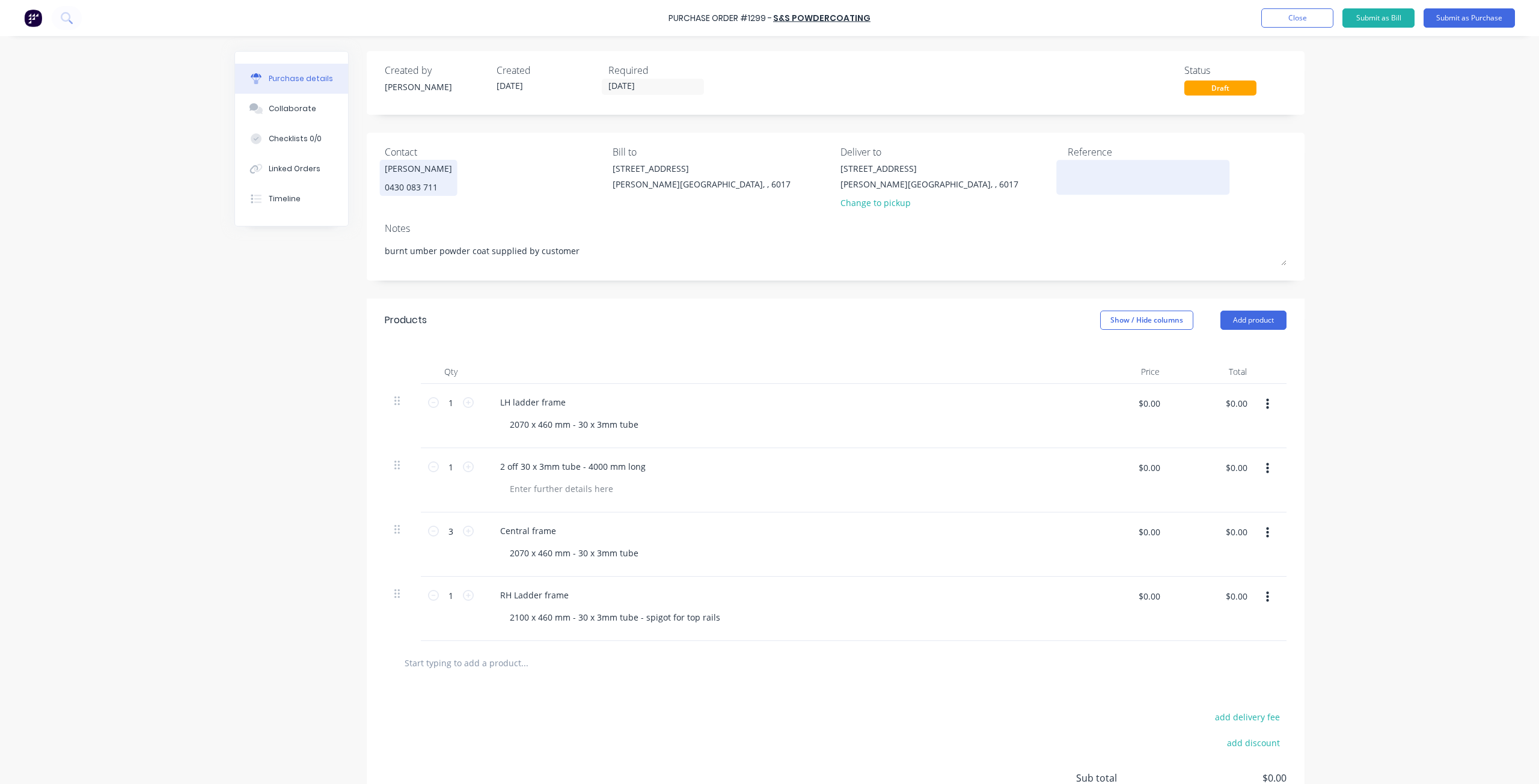
click at [1157, 179] on textarea at bounding box center [1143, 176] width 151 height 27
type textarea "atelier #1244"
type textarea "x"
type textarea "atelier #1244"
drag, startPoint x: 508, startPoint y: 399, endPoint x: 474, endPoint y: 402, distance: 34.1
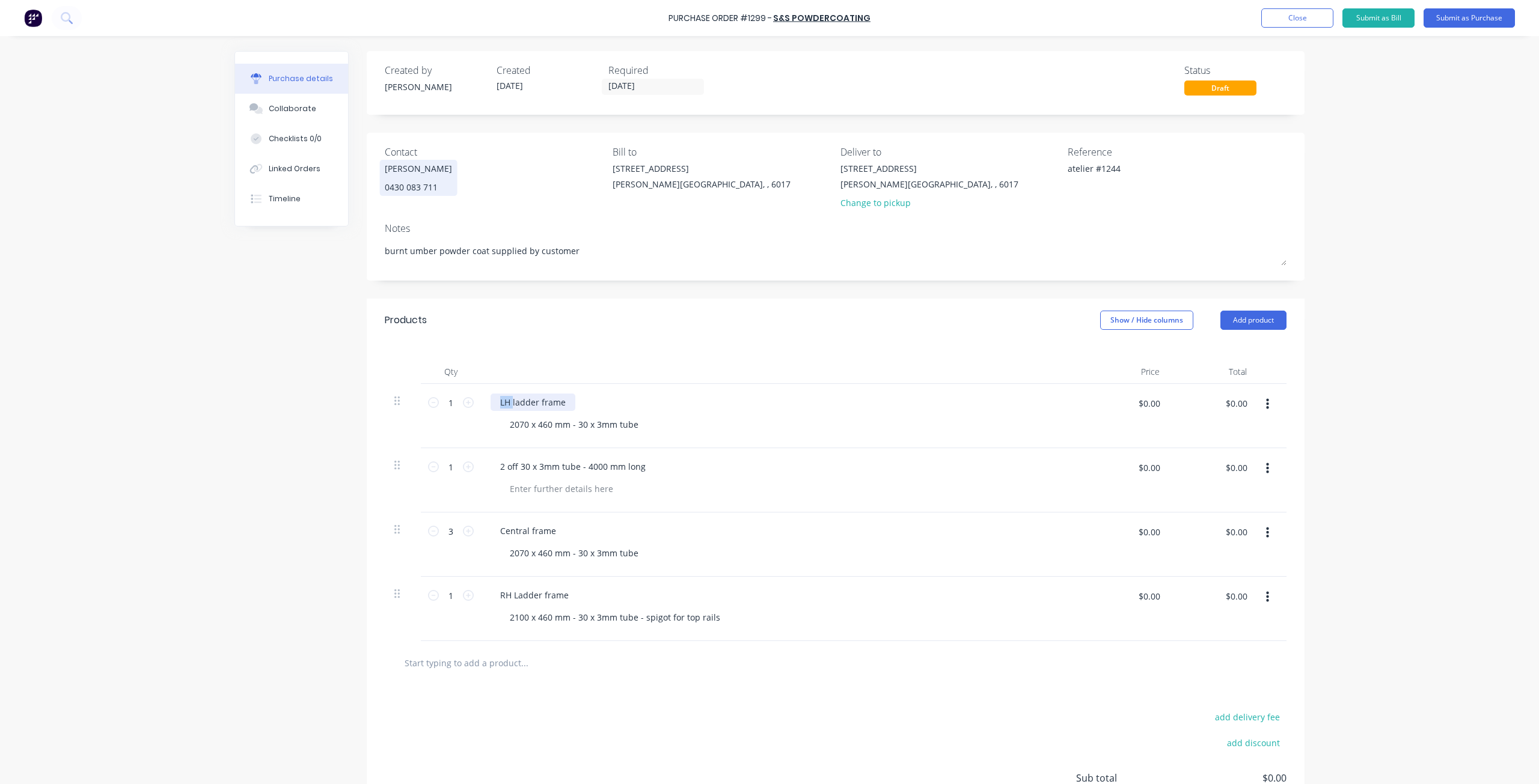
click at [474, 402] on div "1 1 LH ladder frame 2070 x 460 mm - 30 x 3mm tube $0.00 $0.00 $0.00 $0.00" at bounding box center [835, 416] width 902 height 64
click at [554, 400] on div "ladder frame" at bounding box center [526, 402] width 72 height 17
type textarea "x"
drag, startPoint x: 630, startPoint y: 426, endPoint x: 465, endPoint y: 417, distance: 165.2
click at [461, 418] on div "1 1 ladder frame 2700 x [PHONE_NUMBER] mm - 30 x 3mm tube $0.00 $0.00 $0.00 $0.…" at bounding box center [835, 416] width 902 height 64
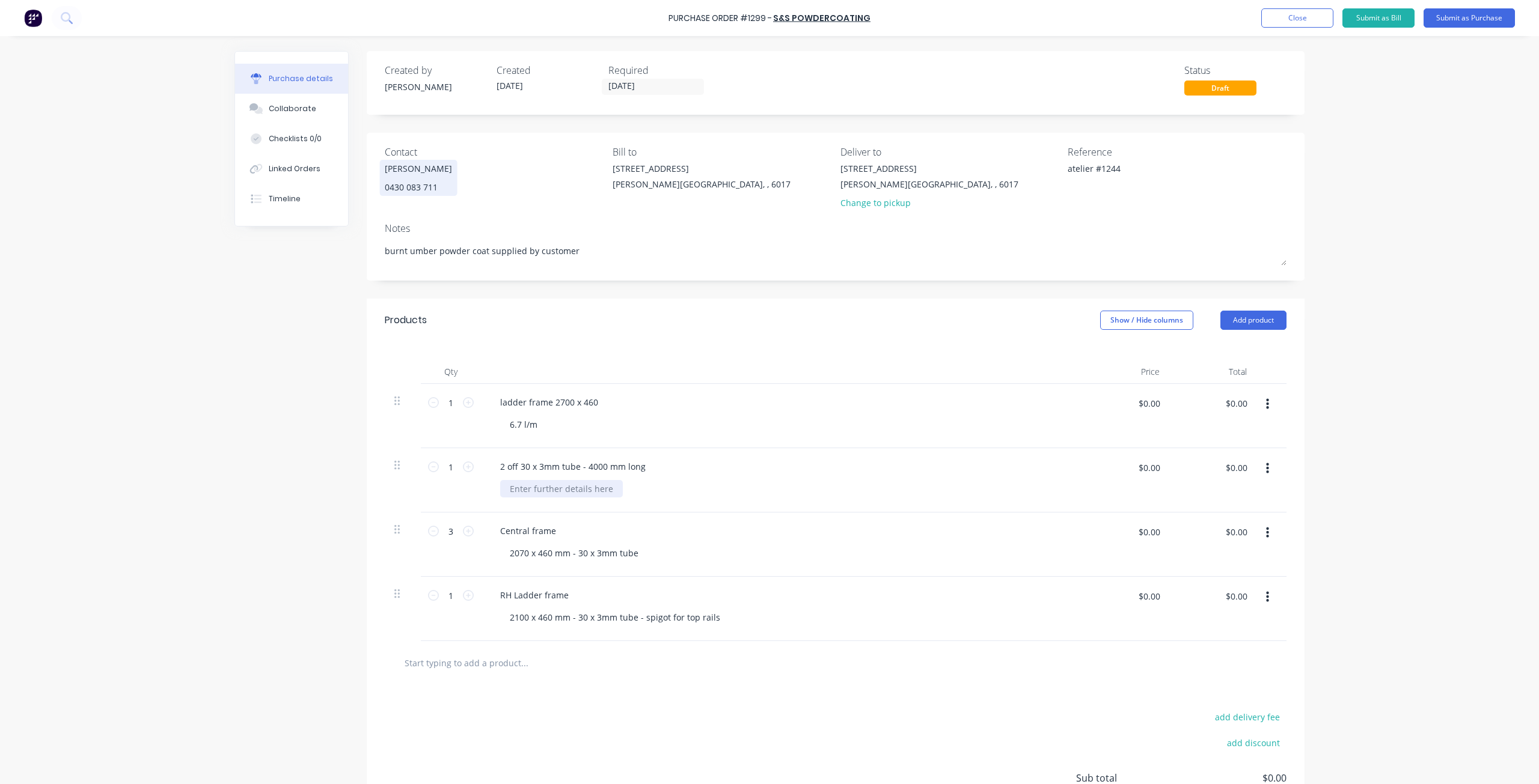
type textarea "x"
click at [600, 489] on div at bounding box center [561, 488] width 123 height 17
type textarea "x"
drag, startPoint x: 549, startPoint y: 530, endPoint x: 430, endPoint y: 526, distance: 119.1
click at [430, 526] on div "3 3 Central frame 2070 x 460 mm - 30 x 3mm tube $0.00 $0.00 $0.00 $0.00" at bounding box center [835, 545] width 902 height 64
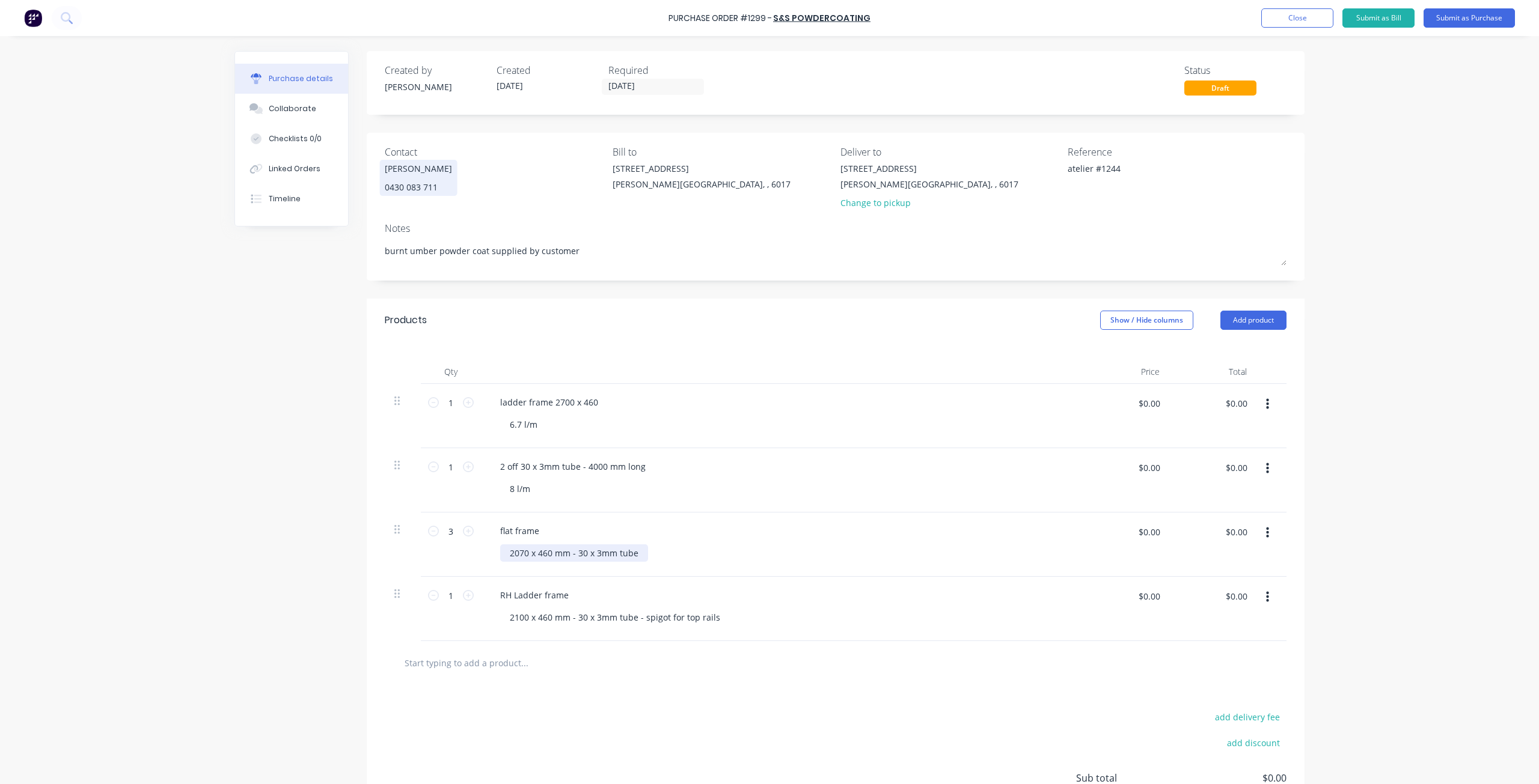
type textarea "x"
drag, startPoint x: 633, startPoint y: 551, endPoint x: 480, endPoint y: 559, distance: 153.2
click at [481, 559] on div "flat frame 2070 x 460 mm - 30 x 3mm tube" at bounding box center [781, 545] width 601 height 64
type textarea "x"
click at [464, 589] on div "1 1 RH Ladder frame 2100 x 460 mm - 30 x 3mm tube - spigot for top rails $0.00 …" at bounding box center [835, 609] width 902 height 64
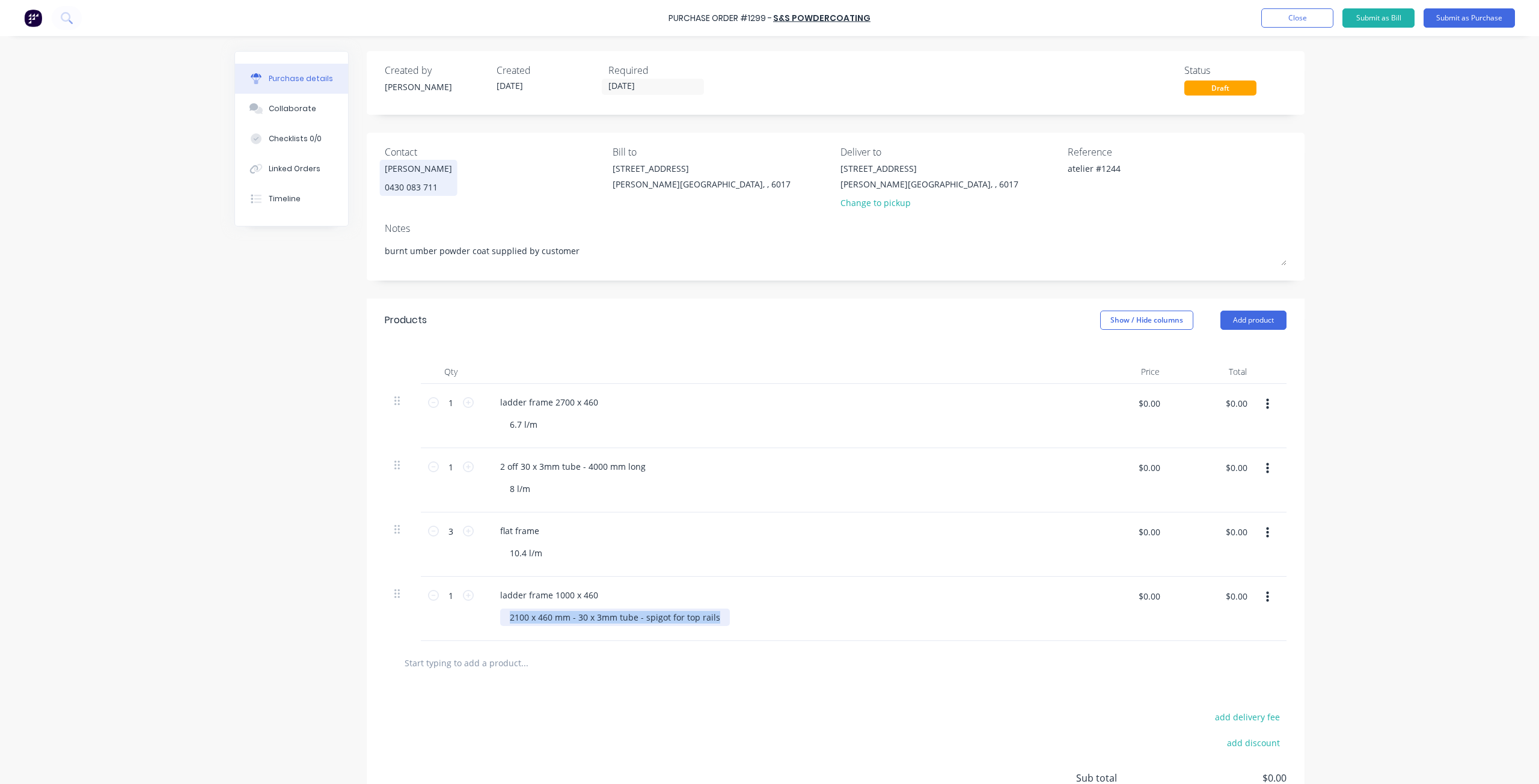
drag, startPoint x: 710, startPoint y: 619, endPoint x: 474, endPoint y: 625, distance: 236.1
click at [474, 625] on div "1 1 ladder frame 1000 x [PHONE_NUMBER] mm - 30 x 3mm tube - spigot for top rail…" at bounding box center [835, 609] width 902 height 64
click at [474, 625] on div "1 1" at bounding box center [451, 609] width 60 height 64
type textarea "x"
drag, startPoint x: 710, startPoint y: 616, endPoint x: 453, endPoint y: 611, distance: 257.0
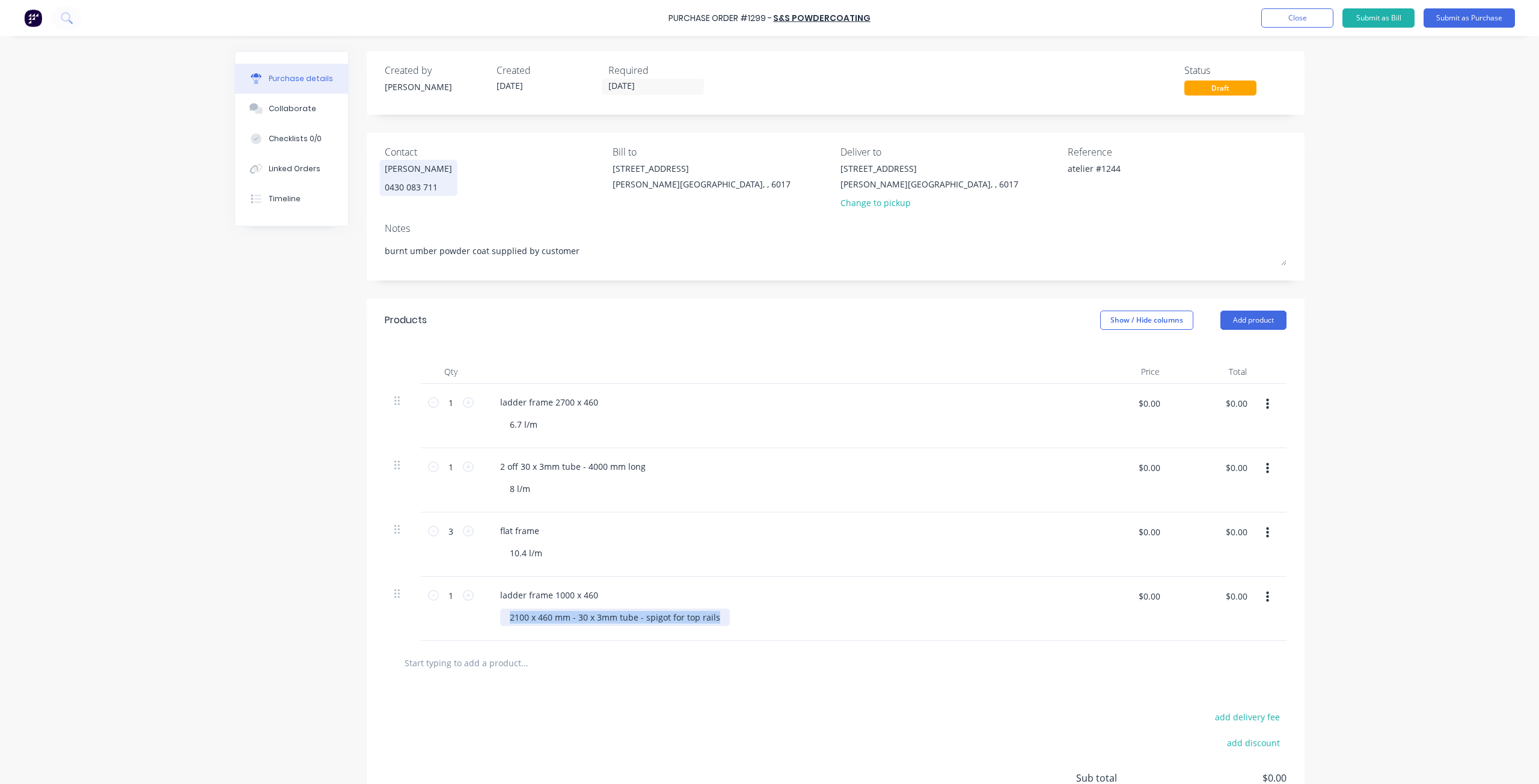
click at [453, 611] on div "1 1 ladder frame 1000 x [PHONE_NUMBER] mm - 30 x 3mm tube - spigot for top rail…" at bounding box center [835, 609] width 902 height 64
click at [464, 596] on icon at bounding box center [468, 595] width 11 height 11
type textarea "x"
type input "2"
click at [894, 202] on div "Change to pickup" at bounding box center [929, 203] width 178 height 13
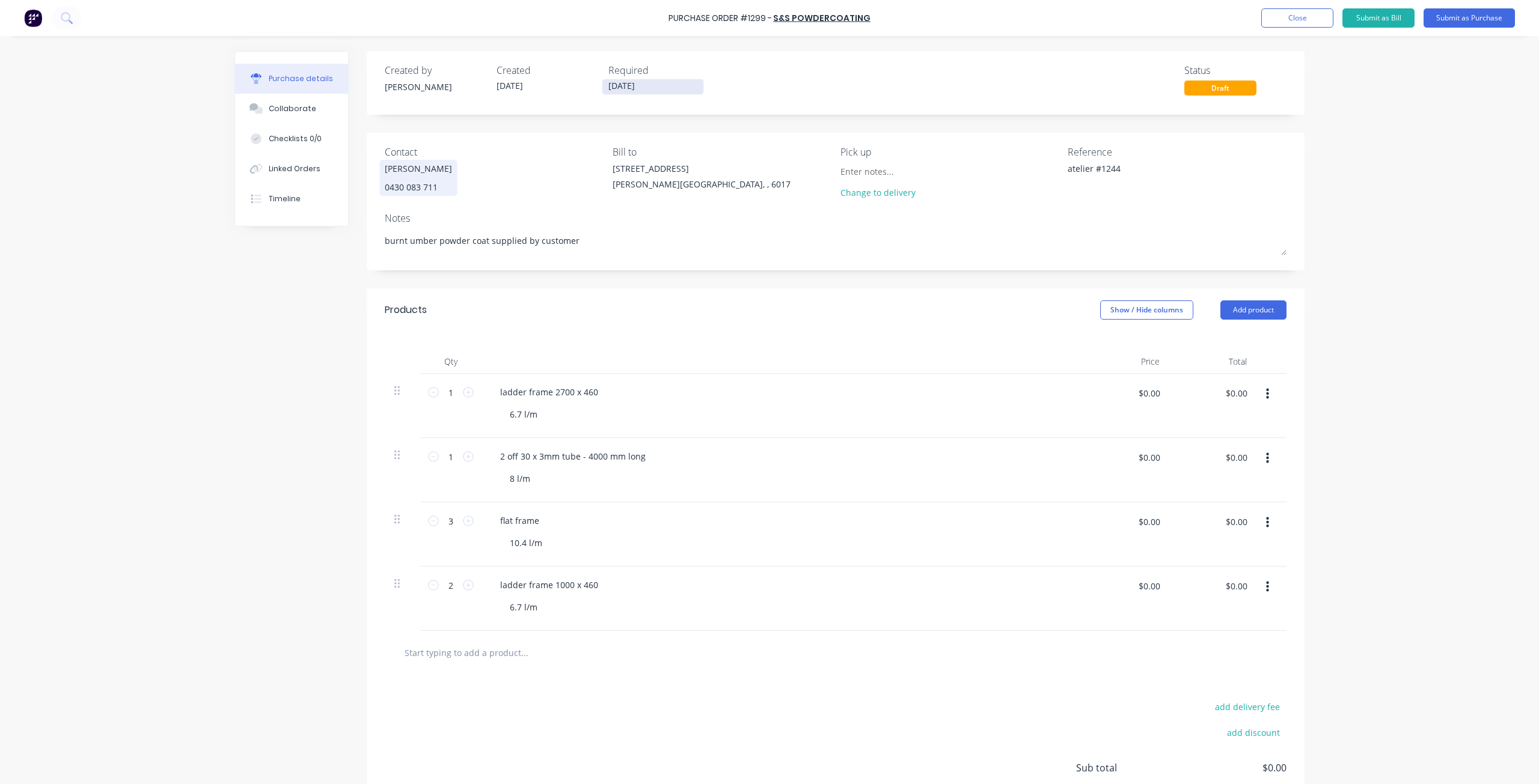
click at [660, 89] on input "[DATE]" at bounding box center [652, 86] width 101 height 15
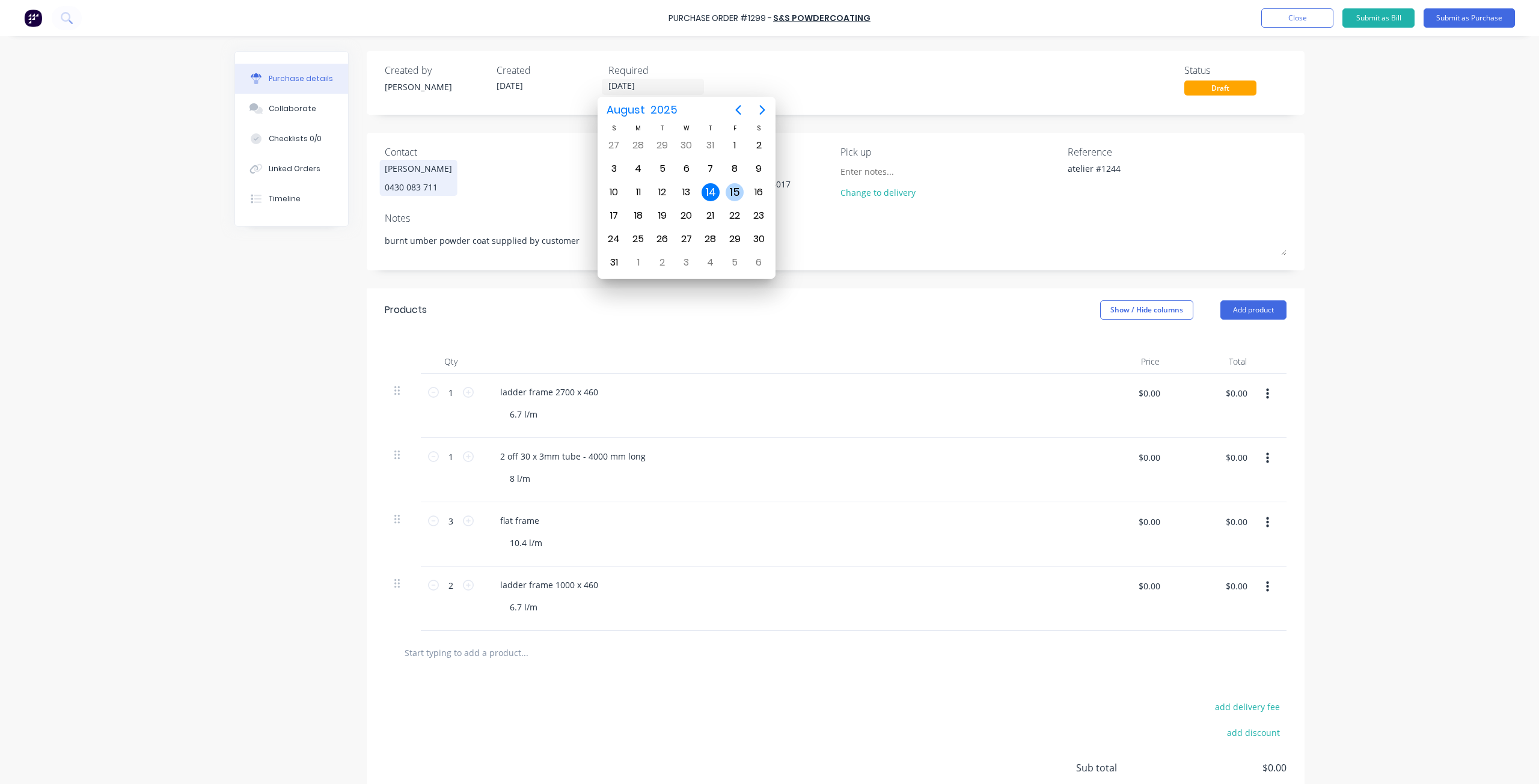
click at [738, 192] on div "15" at bounding box center [734, 192] width 18 height 18
type textarea "x"
type input "[DATE]"
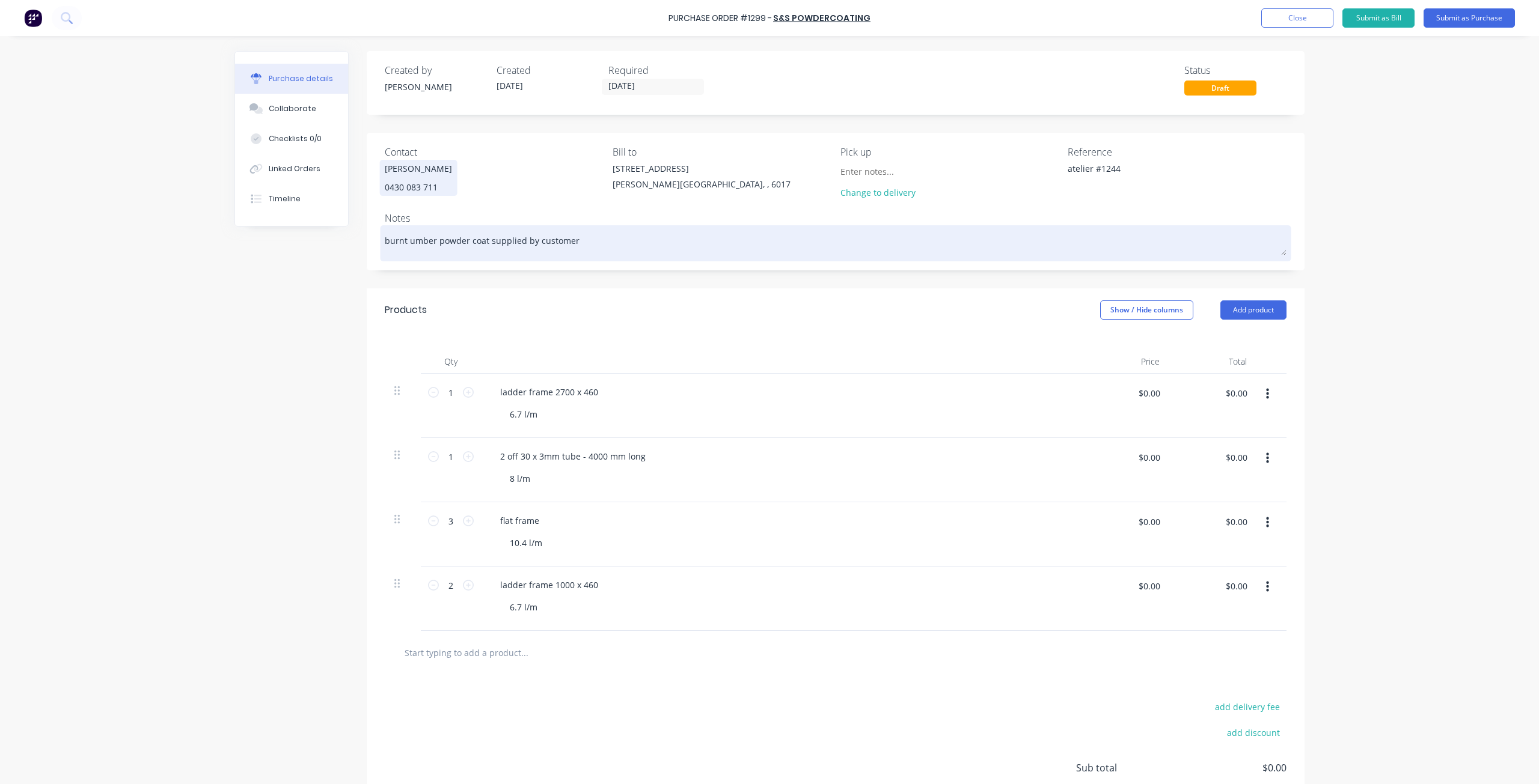
click at [584, 241] on textarea "burnt umber powder coat supplied by customer" at bounding box center [835, 241] width 902 height 27
type textarea "x"
type textarea "burnt umber powder coat supplied by customer"
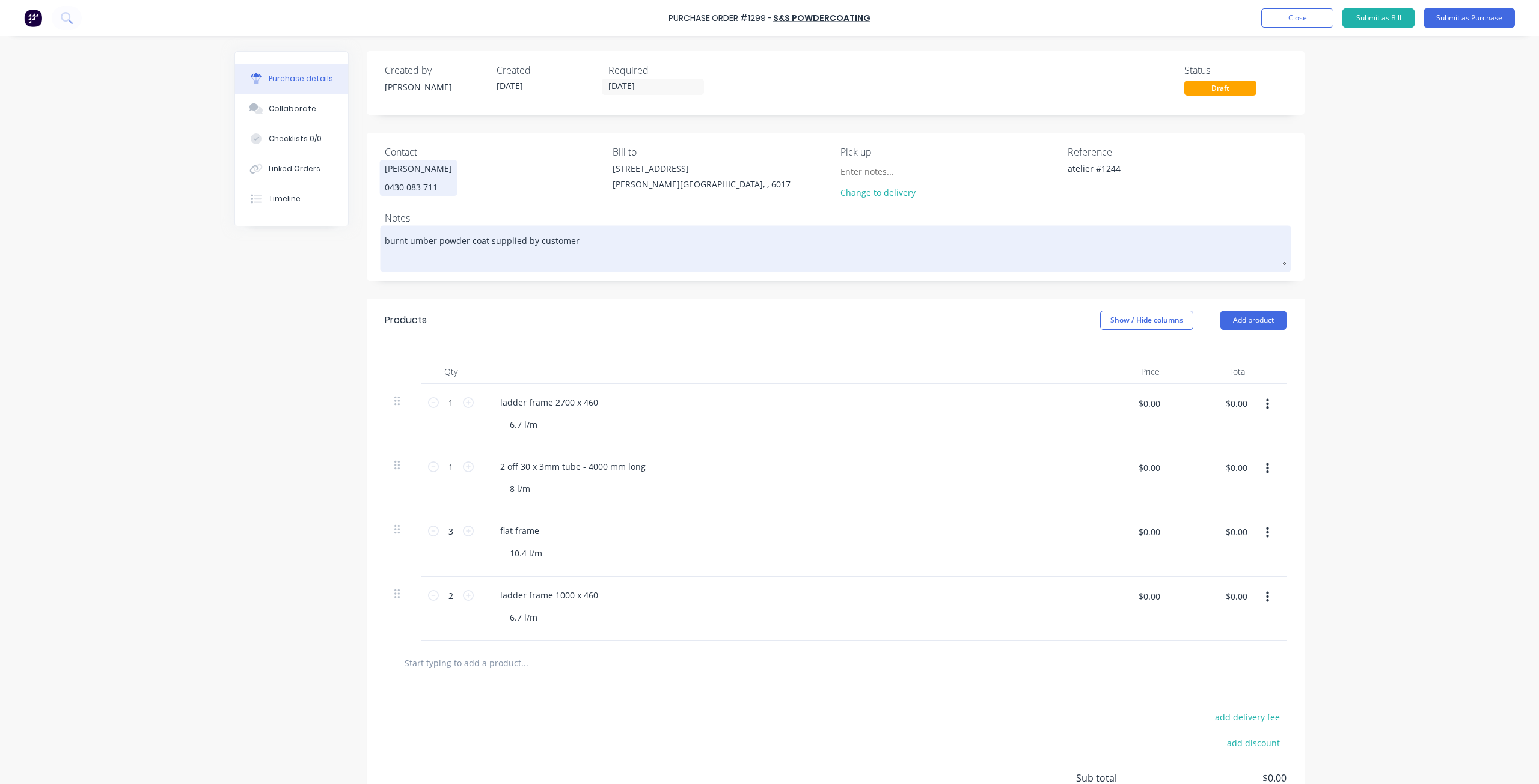
type textarea "x"
type textarea "burnt umber powder coat supplied by customer n"
type textarea "x"
type textarea "burnt umber powder coat supplied by customer ne"
type textarea "x"
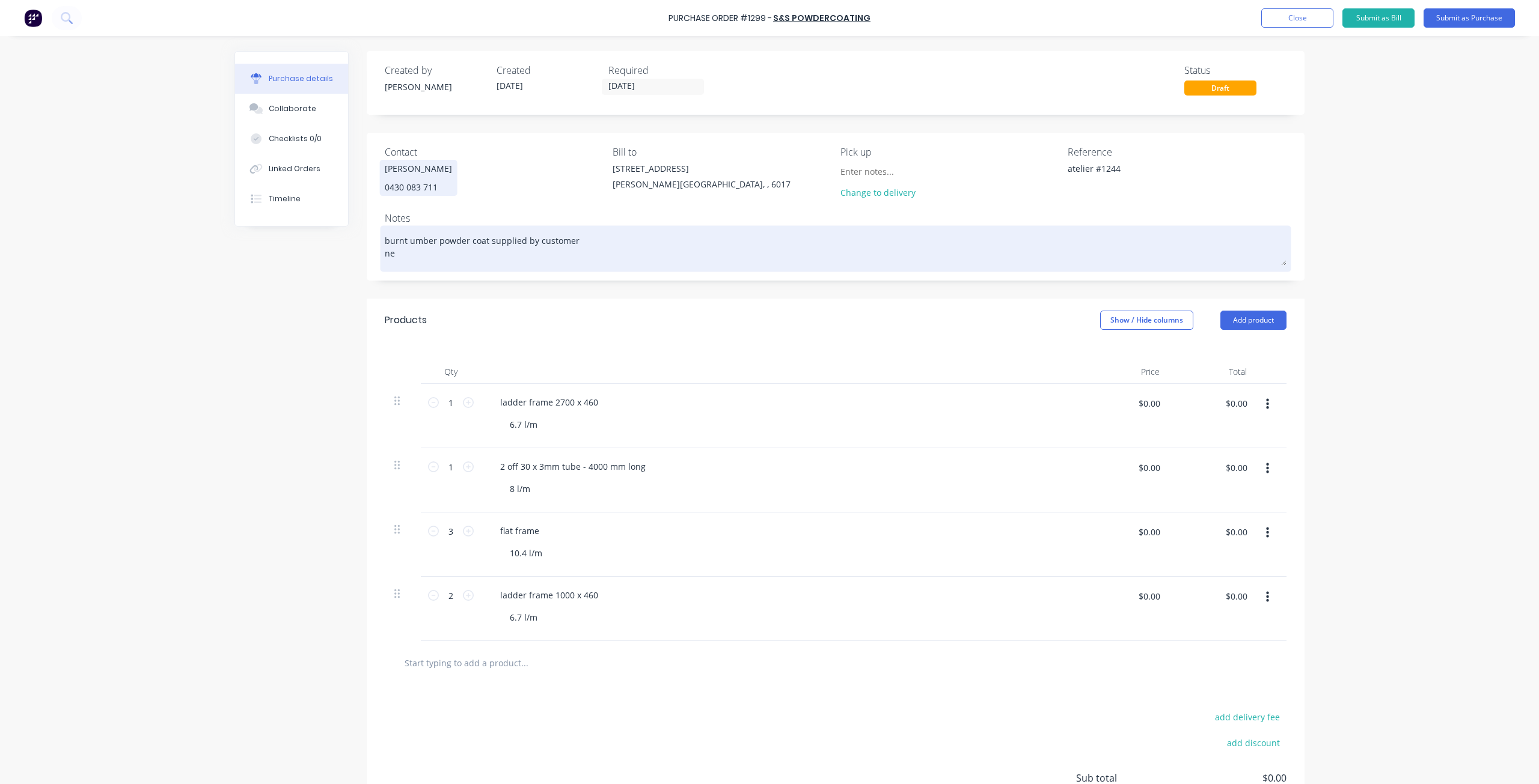
type textarea "burnt umber powder coat supplied by customer nee"
type textarea "x"
type textarea "burnt umber powder coat supplied by customer nee"
type textarea "x"
type textarea "burnt umber powder coat supplied by customer nee"
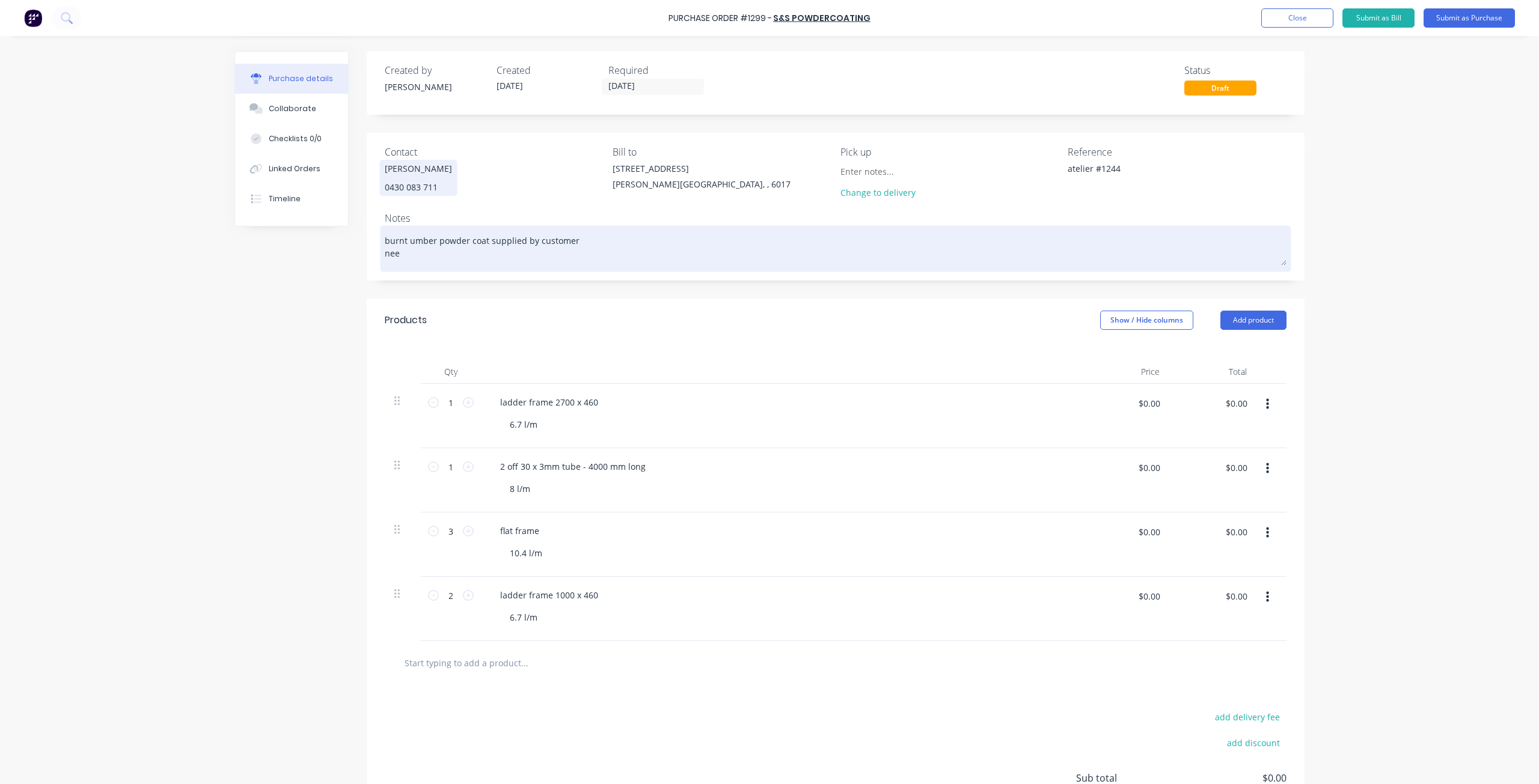
type textarea "x"
type textarea "burnt umber powder coat supplied by customer need"
type textarea "x"
type textarea "burnt umber powder coat supplied by customer need"
type textarea "x"
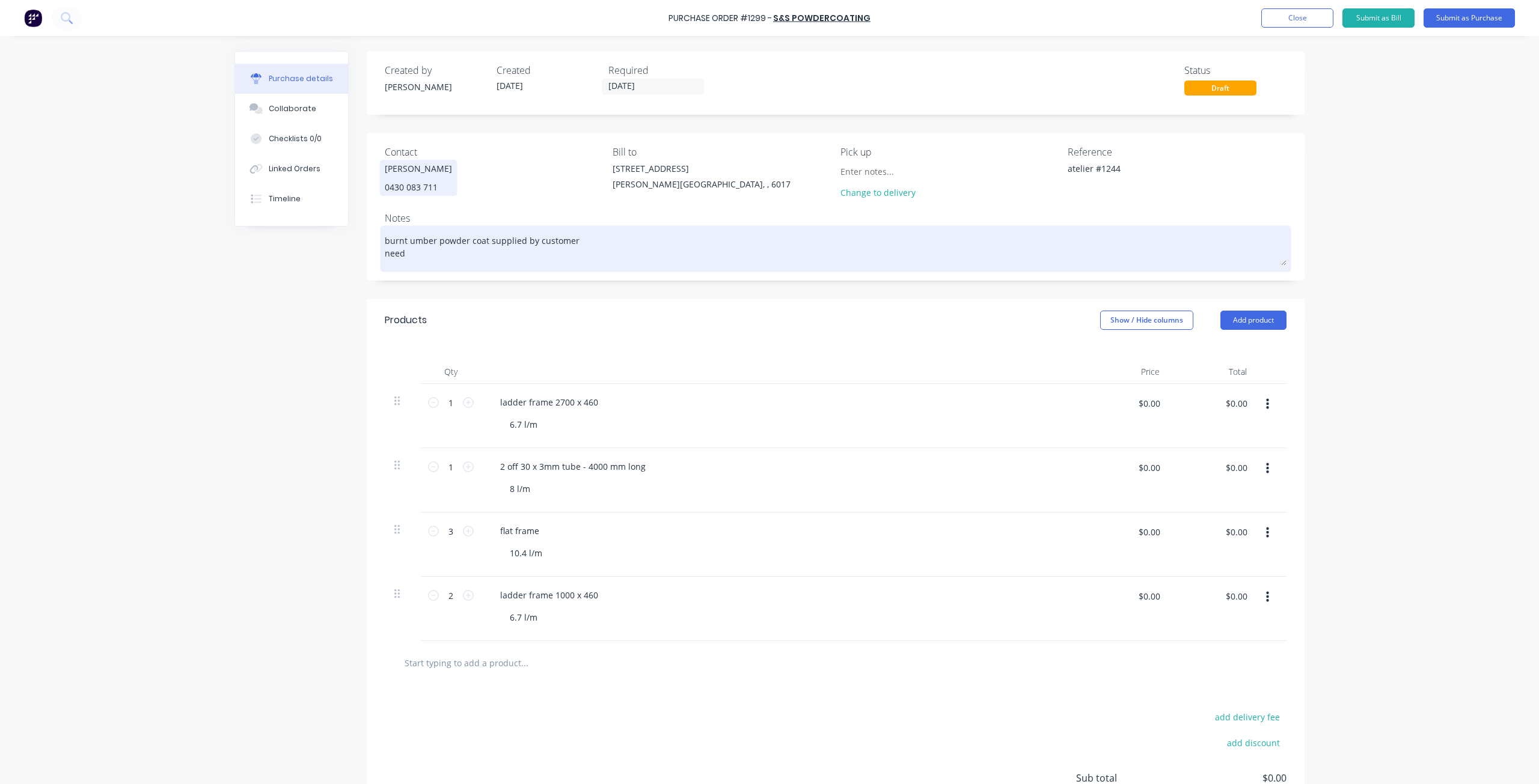
type textarea "burnt umber powder coat supplied by customer need f"
type textarea "x"
type textarea "burnt umber powder coat supplied by customer need fr"
type textarea "x"
type textarea "burnt umber powder coat supplied by customer need fri"
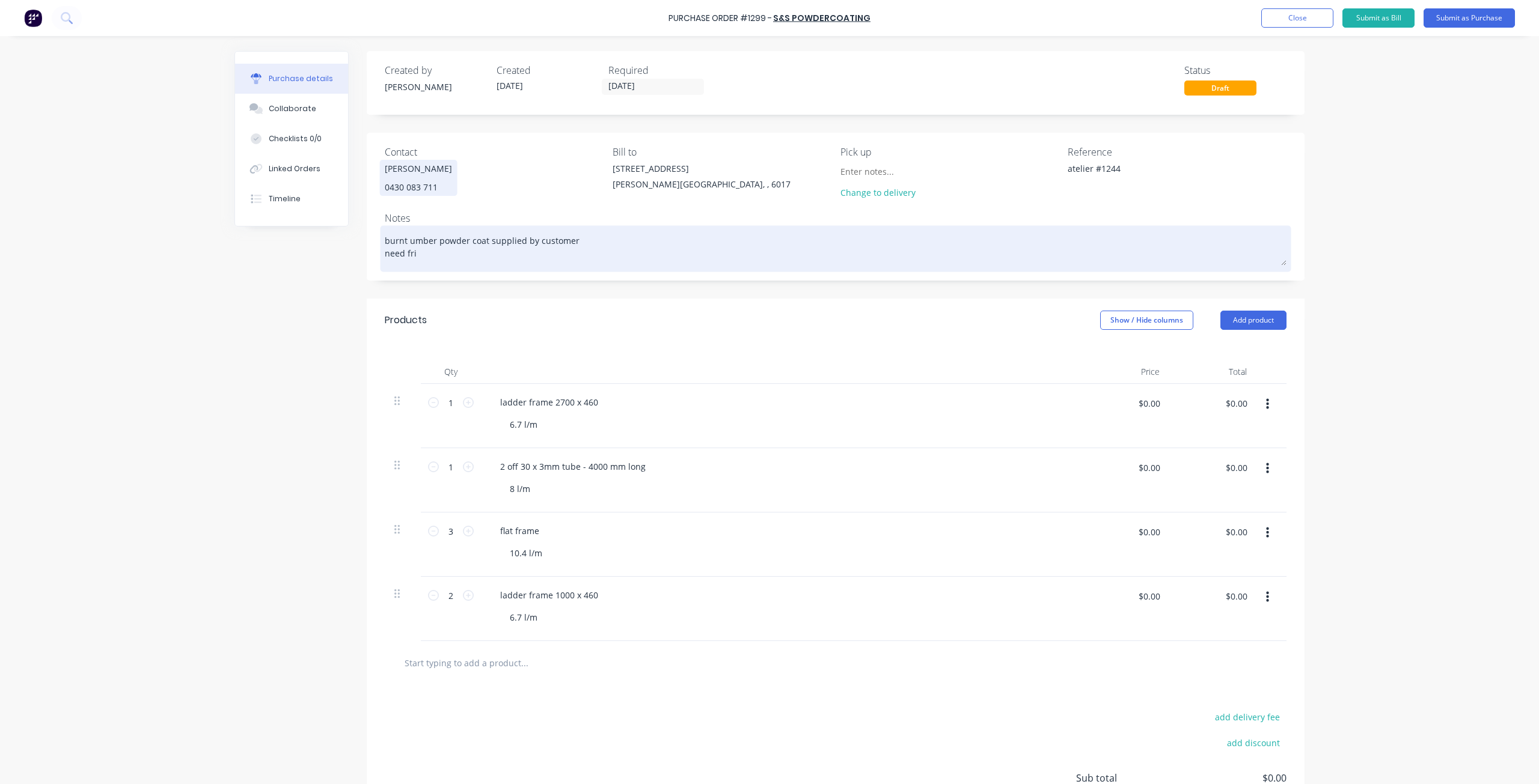
type textarea "x"
type textarea "burnt umber powder coat supplied by customer need frid"
type textarea "x"
type textarea "burnt umber powder coat supplied by customer need [PERSON_NAME]"
type textarea "x"
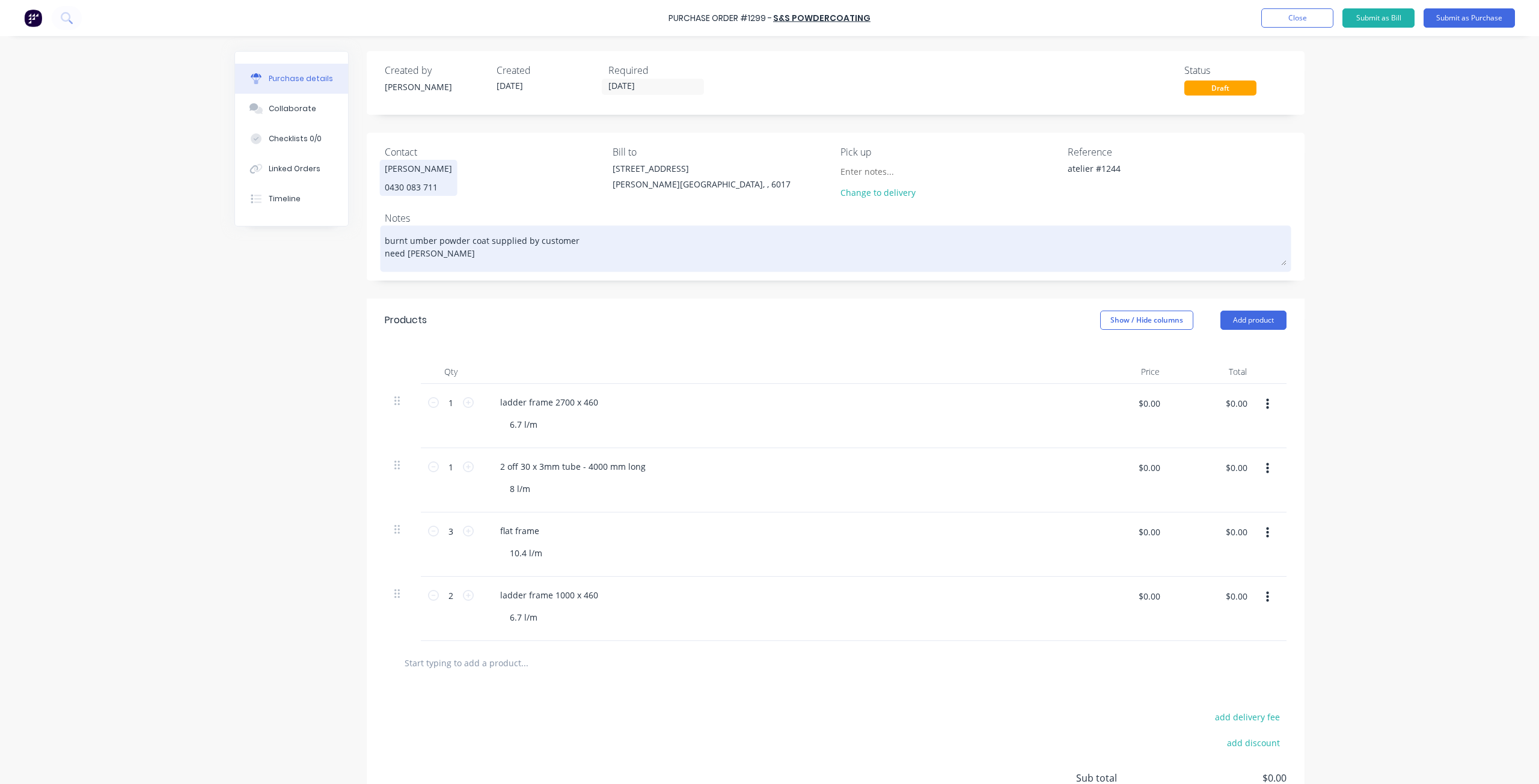
type textarea "burnt umber powder coat supplied by customer need [DATE]"
type textarea "x"
type textarea "burnt umber powder coat supplied by customer need [DATE]"
type textarea "x"
type textarea "burnt umber powder coat supplied by customer need [DATE] 1"
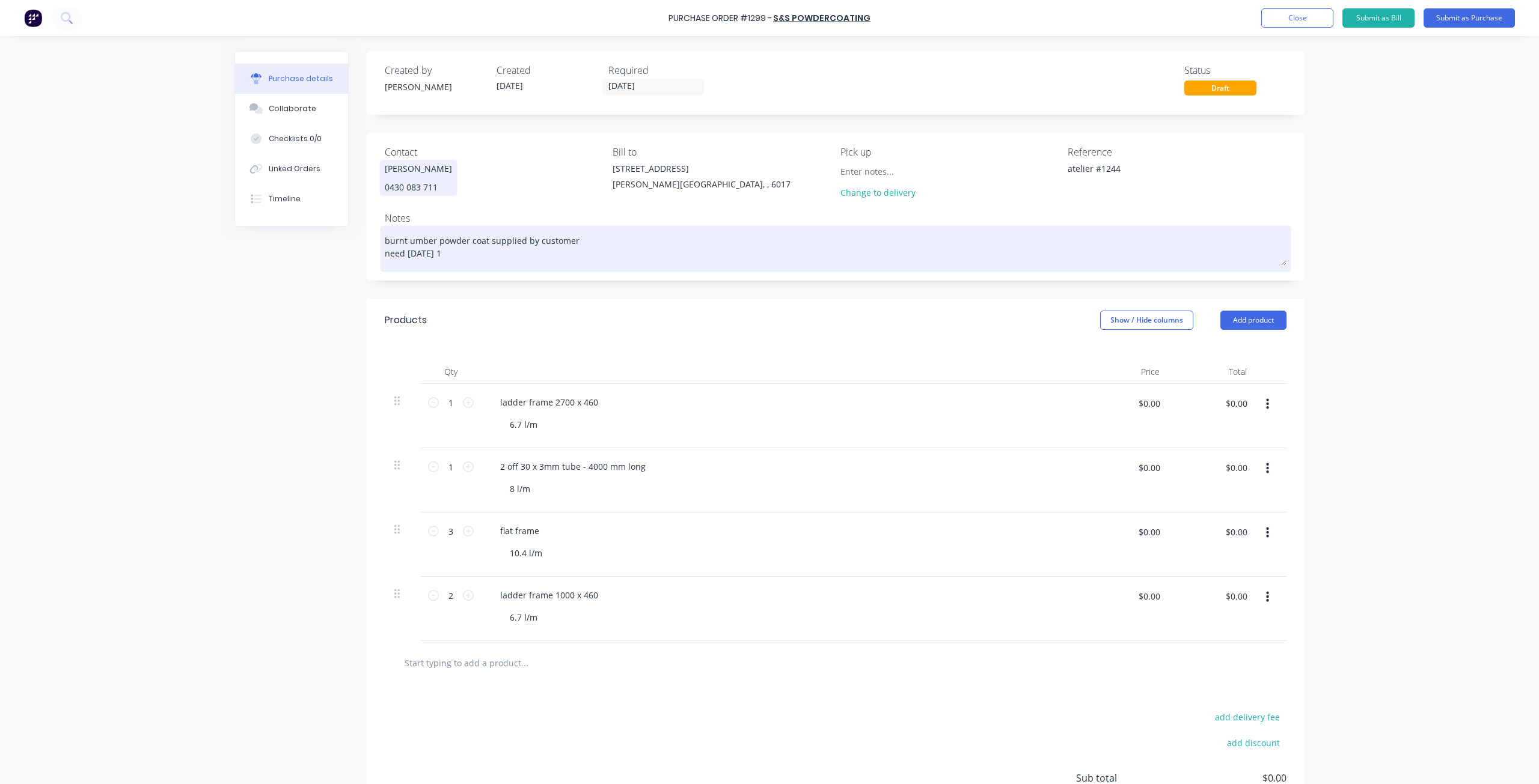
type textarea "x"
type textarea "burnt umber powder coat supplied by customer need [DATE] 15"
type textarea "x"
type textarea "burnt umber powder coat supplied by customer need [DATE] 15/"
type textarea "x"
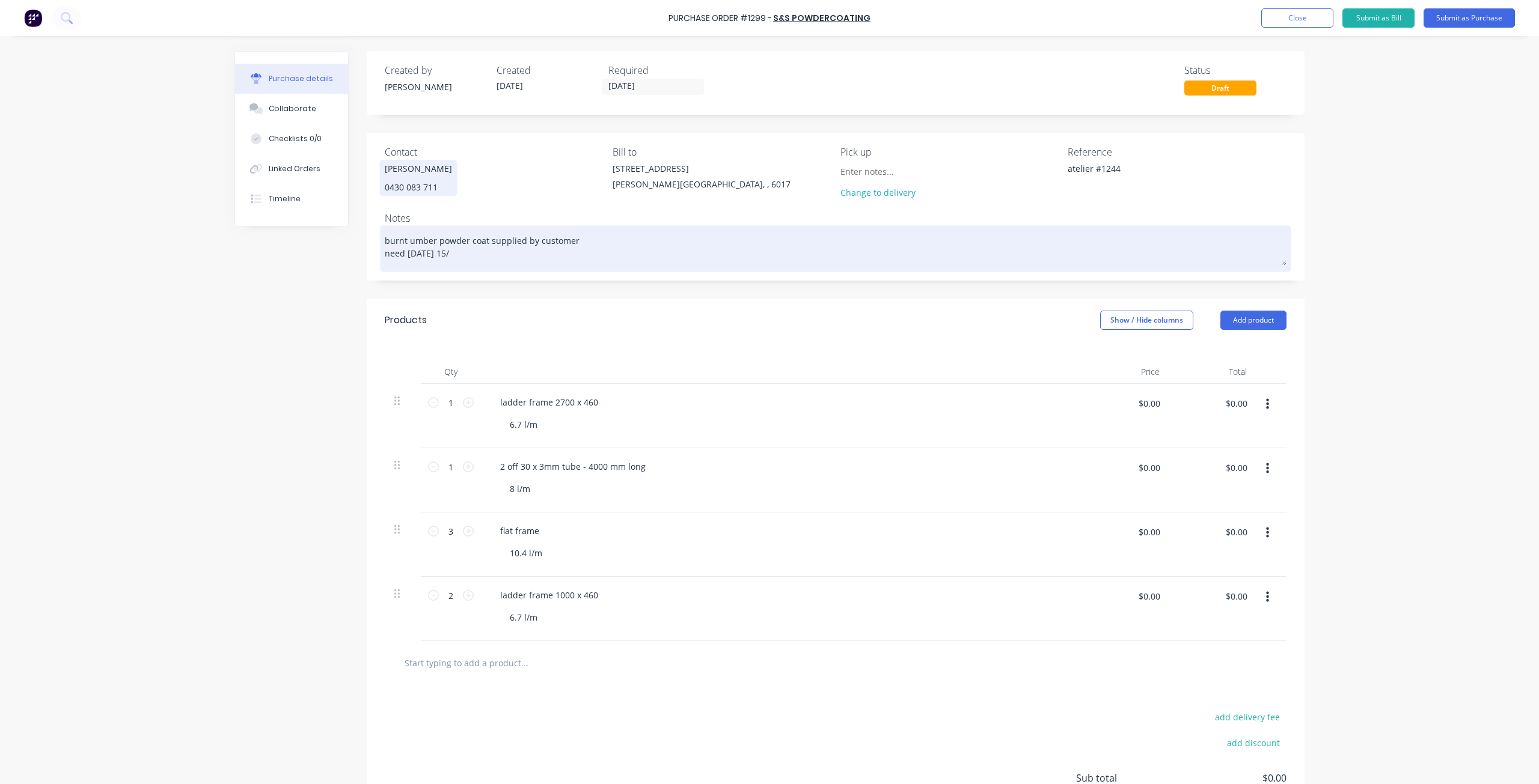
type textarea "burnt umber powder coat supplied by customer need [DATE] 15/0"
type textarea "x"
type textarea "burnt umber powder coat supplied by customer need [DATE]"
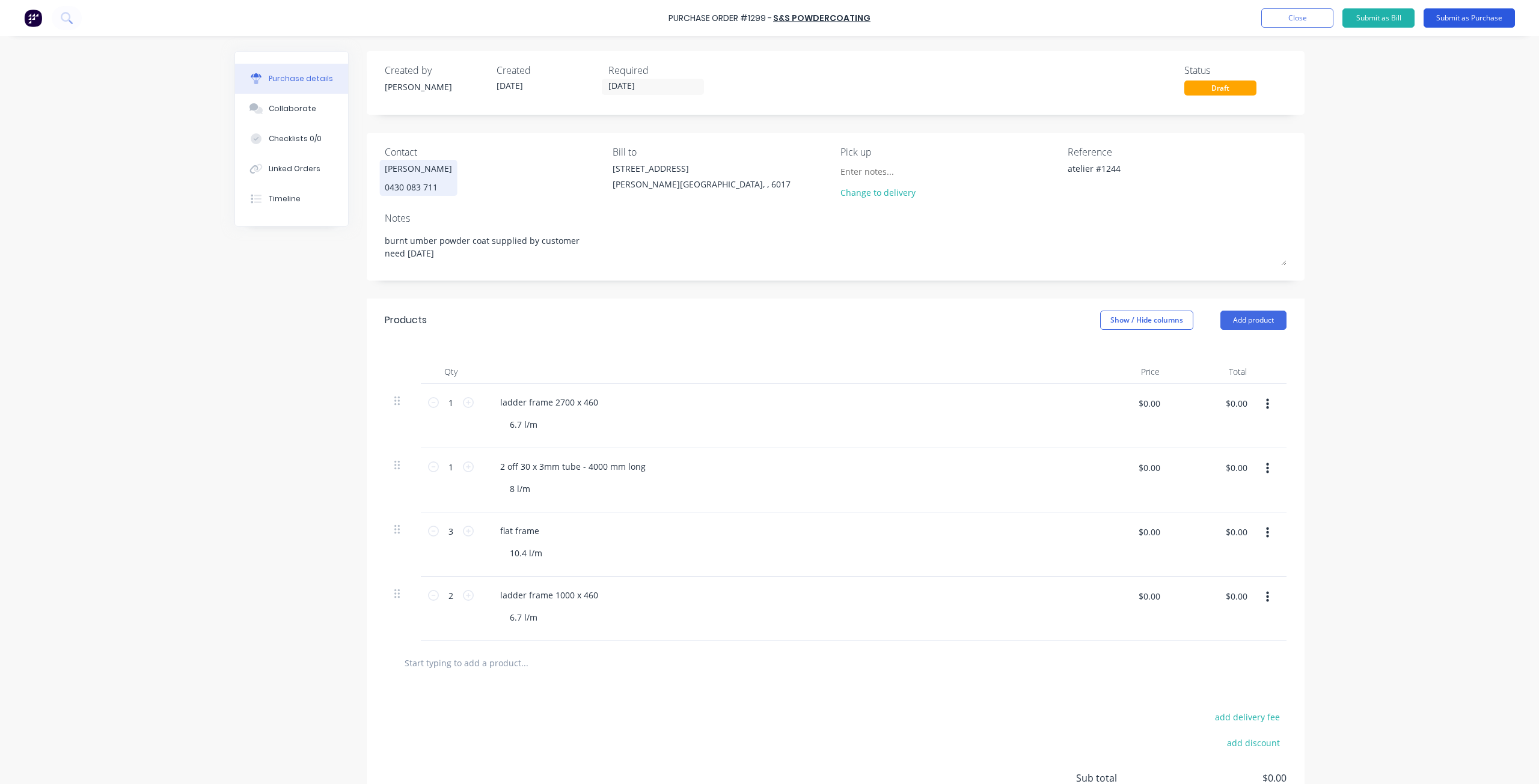
click at [1469, 18] on button "Submit as Purchase" at bounding box center [1469, 18] width 92 height 19
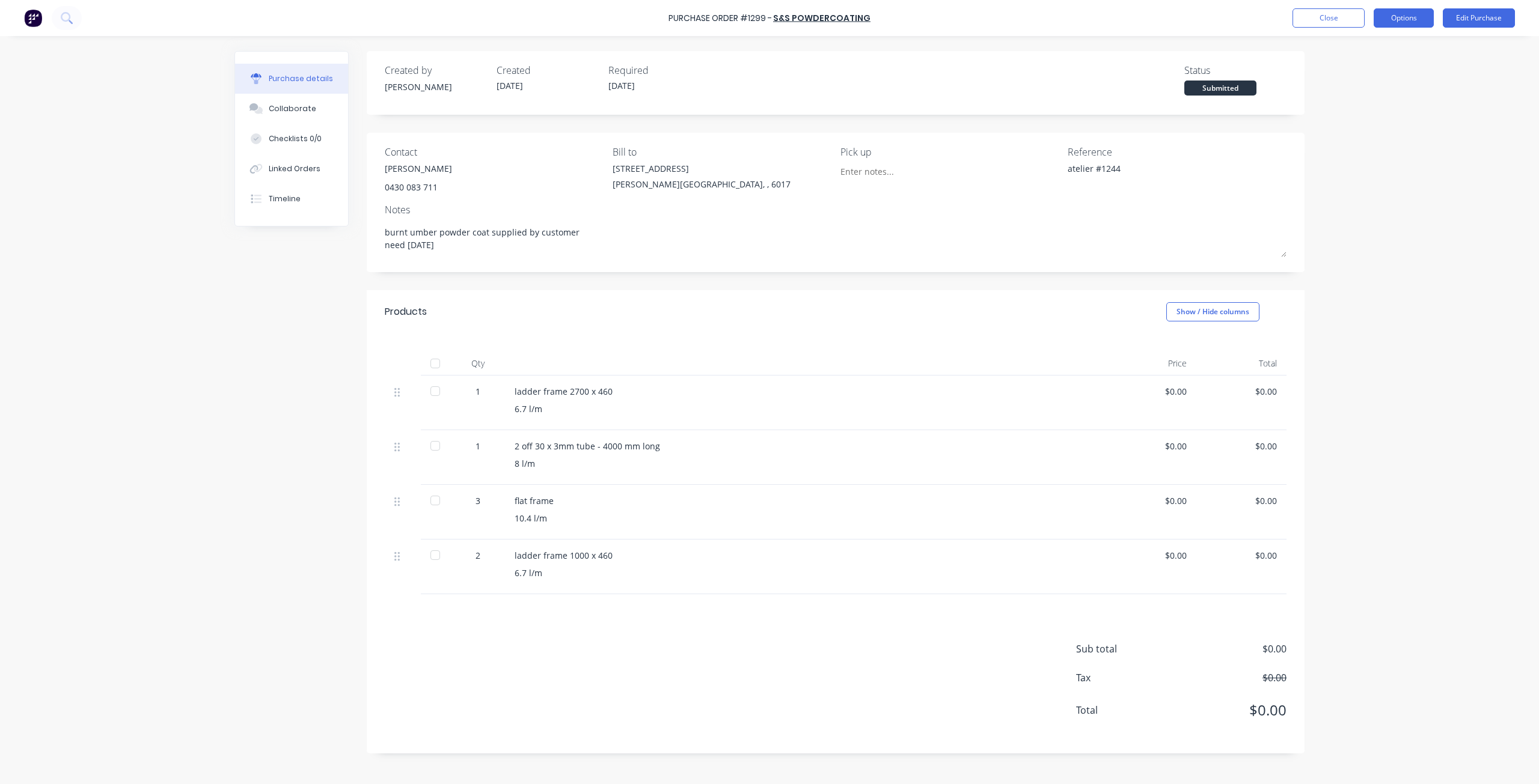
click at [1407, 22] on button "Options" at bounding box center [1403, 18] width 60 height 19
click at [1381, 54] on div "Print / Email" at bounding box center [1377, 48] width 92 height 17
click at [1378, 93] on div "Without pricing" at bounding box center [1377, 97] width 92 height 17
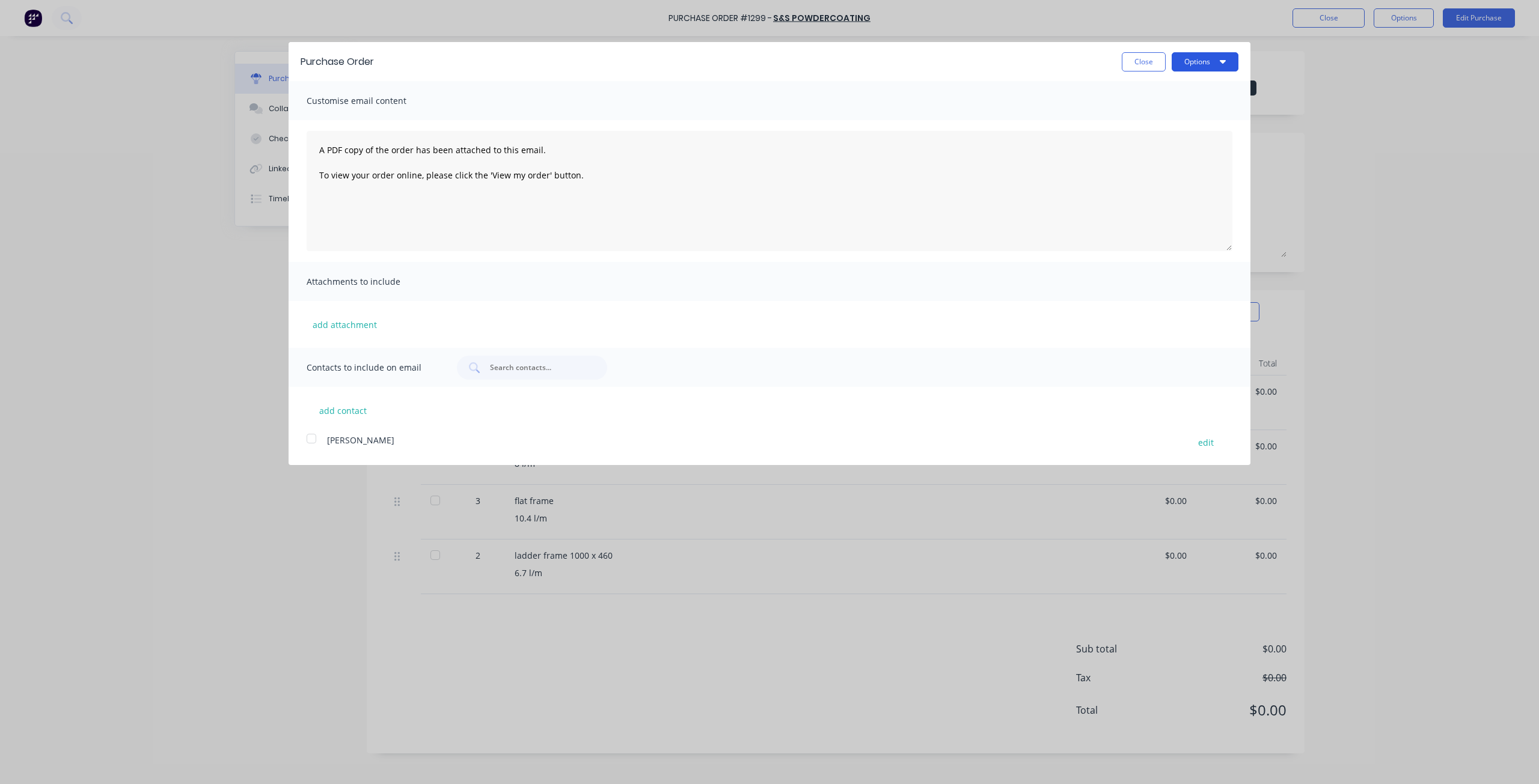
click at [1219, 57] on icon "button" at bounding box center [1222, 61] width 6 height 10
click at [1201, 83] on div "Print" at bounding box center [1181, 92] width 92 height 17
type textarea "x"
